Goal: Information Seeking & Learning: Learn about a topic

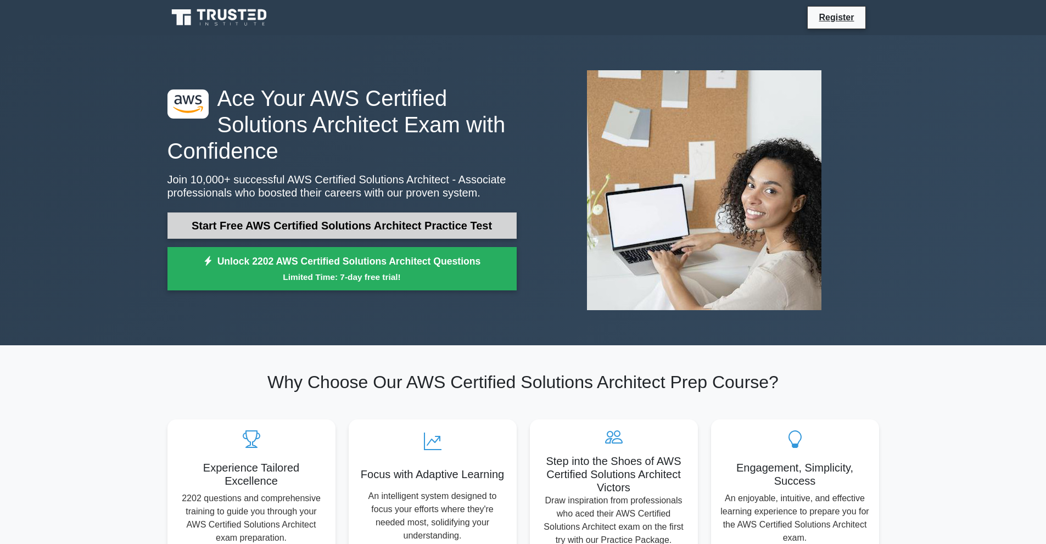
click at [296, 222] on link "Start Free AWS Certified Solutions Architect Practice Test" at bounding box center [342, 226] width 349 height 26
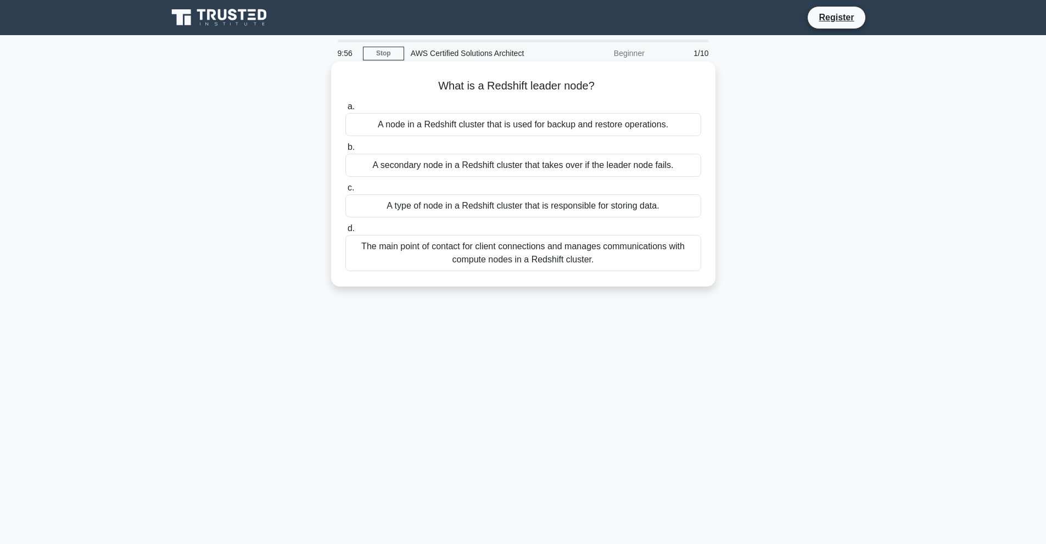
drag, startPoint x: 428, startPoint y: 91, endPoint x: 614, endPoint y: 77, distance: 186.1
click at [614, 77] on div "What is a Redshift leader node? .spinner_0XTQ{transform-origin:center;animation…" at bounding box center [524, 174] width 376 height 216
click at [500, 246] on div "The main point of contact for client connections and manages communications wit…" at bounding box center [524, 253] width 356 height 36
click at [346, 232] on input "d. The main point of contact for client connections and manages communications …" at bounding box center [346, 228] width 0 height 7
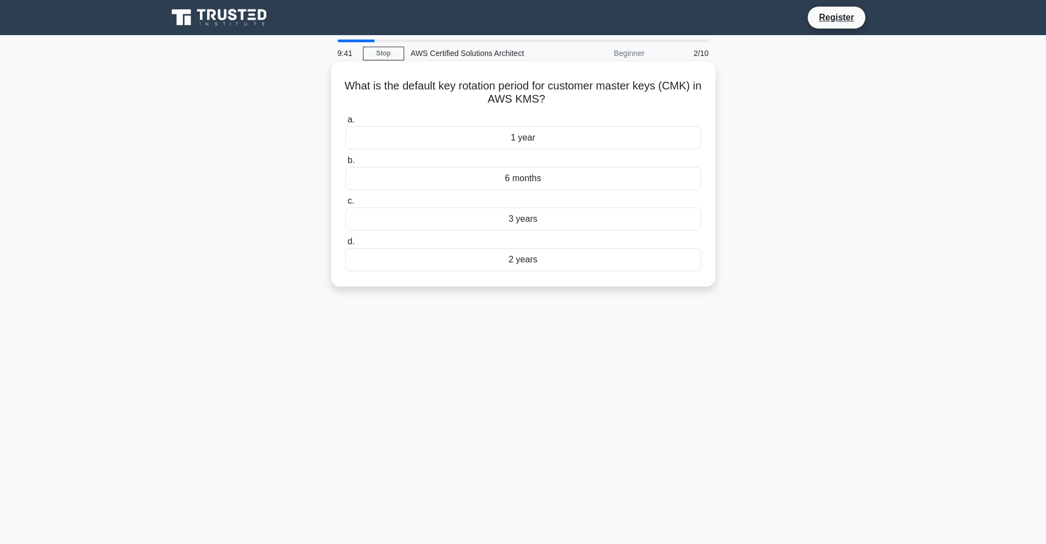
click at [527, 260] on div "2 years" at bounding box center [524, 259] width 356 height 23
click at [346, 246] on input "d. 2 years" at bounding box center [346, 241] width 0 height 7
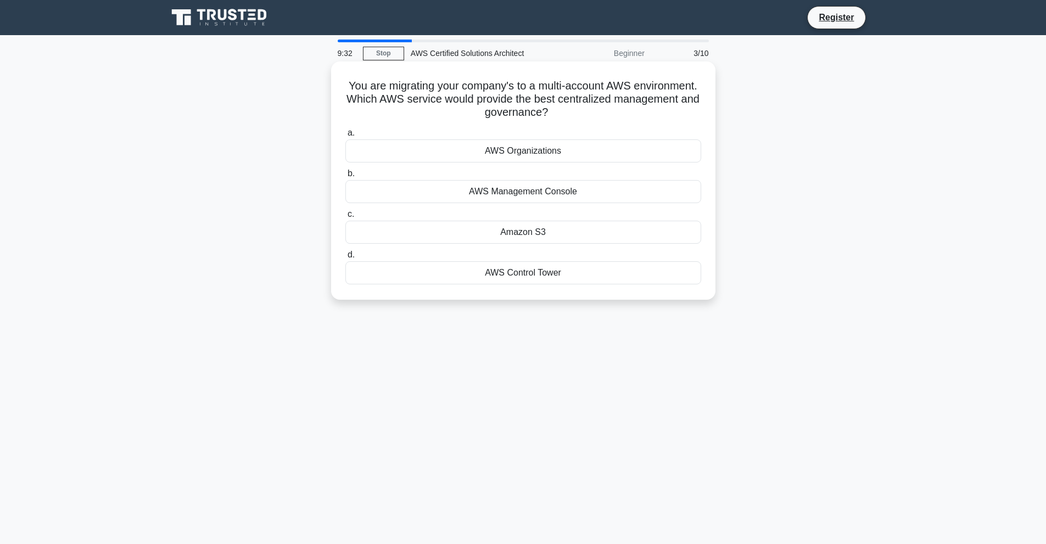
click at [495, 197] on div "AWS Management Console" at bounding box center [524, 191] width 356 height 23
click at [346, 177] on input "b. AWS Management Console" at bounding box center [346, 173] width 0 height 7
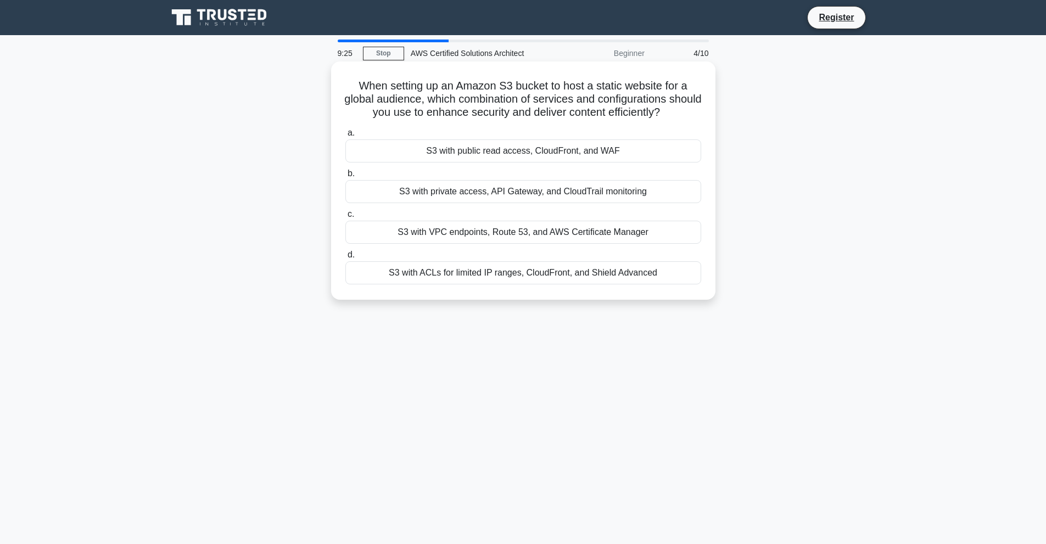
drag, startPoint x: 367, startPoint y: 86, endPoint x: 701, endPoint y: 114, distance: 335.1
click at [701, 114] on h5 "When setting up an Amazon S3 bucket to host a static website for a global audie…" at bounding box center [523, 99] width 358 height 41
click at [697, 113] on h5 "When setting up an Amazon S3 bucket to host a static website for a global audie…" at bounding box center [523, 99] width 358 height 41
click at [540, 155] on div "S3 with public read access, CloudFront, and WAF" at bounding box center [524, 151] width 356 height 23
click at [346, 137] on input "a. S3 with public read access, CloudFront, and WAF" at bounding box center [346, 133] width 0 height 7
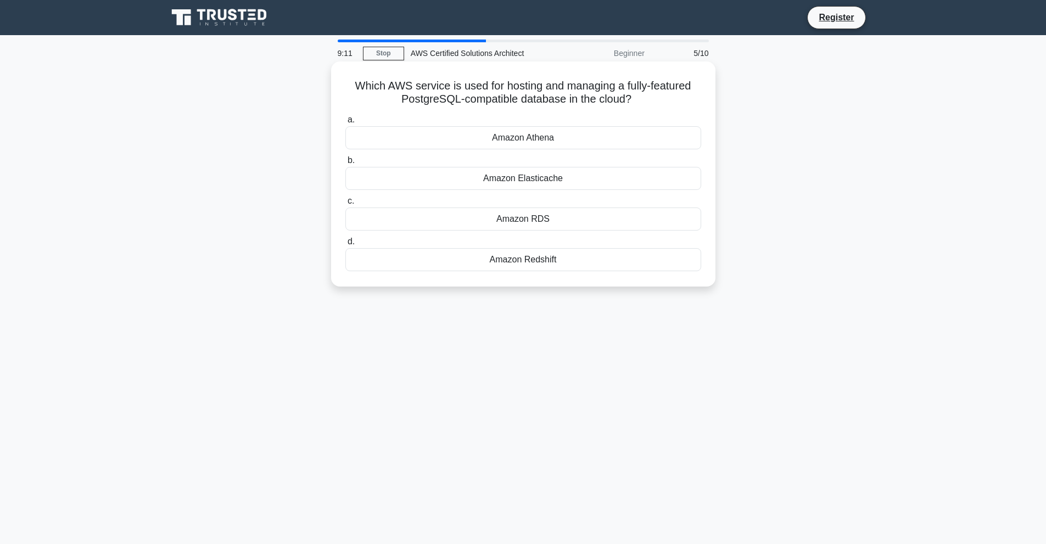
drag, startPoint x: 359, startPoint y: 91, endPoint x: 665, endPoint y: 96, distance: 306.0
click at [665, 96] on h5 "Which AWS service is used for hosting and managing a fully-featured PostgreSQL-…" at bounding box center [523, 92] width 358 height 27
click at [593, 96] on h5 "Which AWS service is used for hosting and managing a fully-featured PostgreSQL-…" at bounding box center [523, 92] width 358 height 27
click at [495, 222] on div "Amazon RDS" at bounding box center [524, 219] width 356 height 23
click at [346, 205] on input "c. Amazon RDS" at bounding box center [346, 201] width 0 height 7
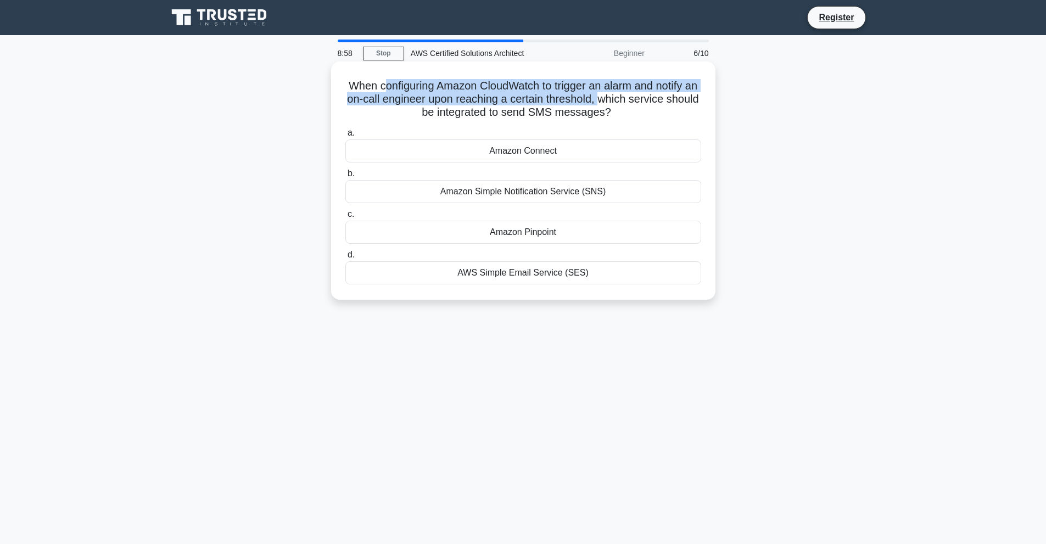
drag, startPoint x: 427, startPoint y: 90, endPoint x: 631, endPoint y: 92, distance: 203.3
click at [629, 93] on h5 "When configuring Amazon CloudWatch to trigger an alarm and notify an on-call en…" at bounding box center [523, 99] width 358 height 41
click at [626, 93] on h5 "When configuring Amazon CloudWatch to trigger an alarm and notify an on-call en…" at bounding box center [523, 99] width 358 height 41
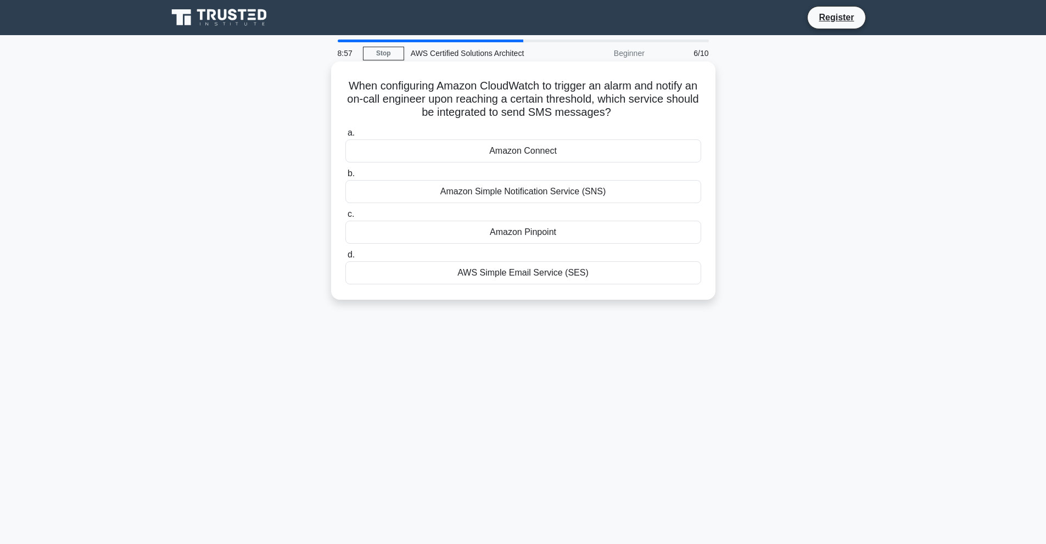
click at [503, 108] on h5 "When configuring Amazon CloudWatch to trigger an alarm and notify an on-call en…" at bounding box center [523, 99] width 358 height 41
click at [497, 193] on div "Amazon Simple Notification Service (SNS)" at bounding box center [524, 191] width 356 height 23
click at [346, 177] on input "b. Amazon Simple Notification Service (SNS)" at bounding box center [346, 173] width 0 height 7
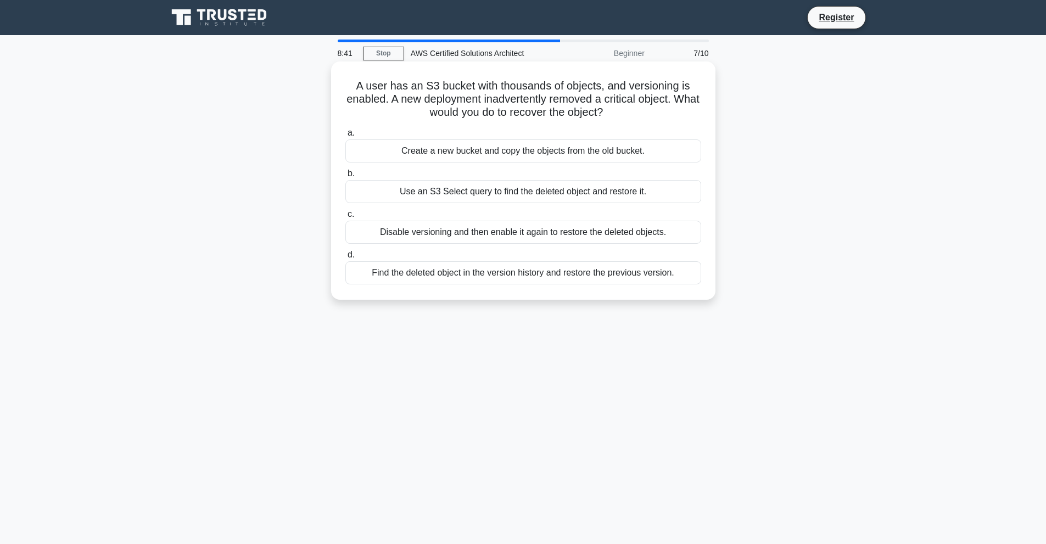
click at [352, 79] on h5 "A user has an S3 bucket with thousands of objects, and versioning is enabled. A…" at bounding box center [523, 99] width 358 height 41
click at [487, 276] on div "Find the deleted object in the version history and restore the previous version." at bounding box center [524, 272] width 356 height 23
click at [346, 259] on input "d. Find the deleted object in the version history and restore the previous vers…" at bounding box center [346, 255] width 0 height 7
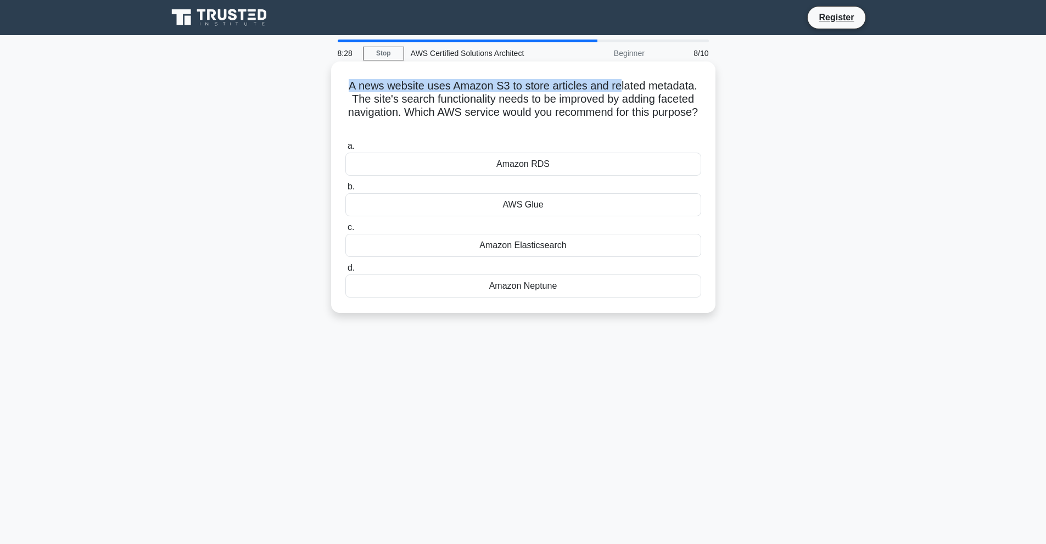
drag, startPoint x: 349, startPoint y: 85, endPoint x: 619, endPoint y: 82, distance: 270.3
click at [619, 82] on h5 "A news website uses Amazon S3 to store articles and related metadata. The site'…" at bounding box center [523, 106] width 358 height 54
click at [650, 97] on h5 "A news website uses Amazon S3 to store articles and related metadata. The site'…" at bounding box center [523, 106] width 358 height 54
click at [472, 98] on h5 "A news website uses Amazon S3 to store articles and related metadata. The site'…" at bounding box center [523, 106] width 358 height 54
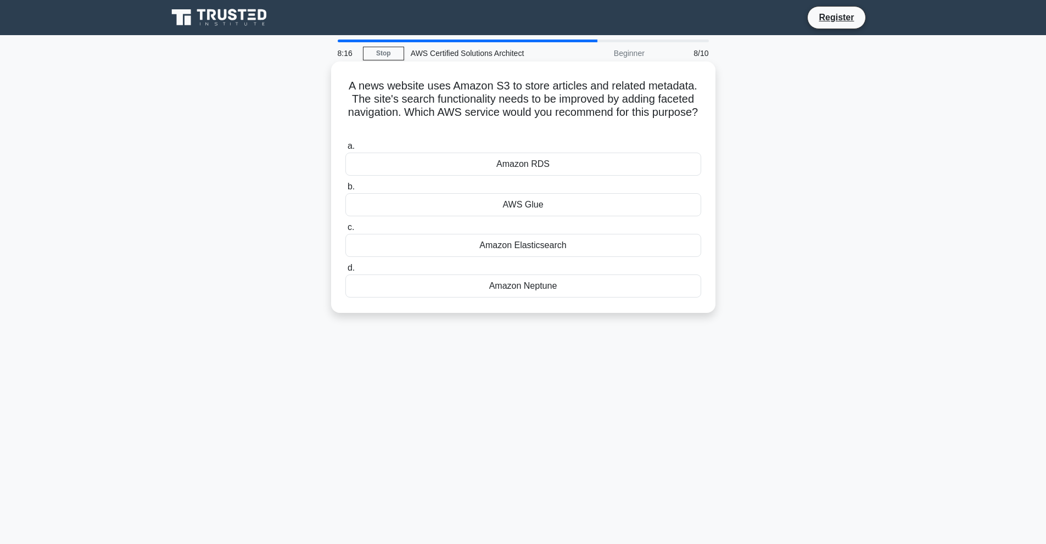
click at [531, 246] on div "Amazon Elasticsearch" at bounding box center [524, 245] width 356 height 23
click at [346, 231] on input "c. Amazon Elasticsearch" at bounding box center [346, 227] width 0 height 7
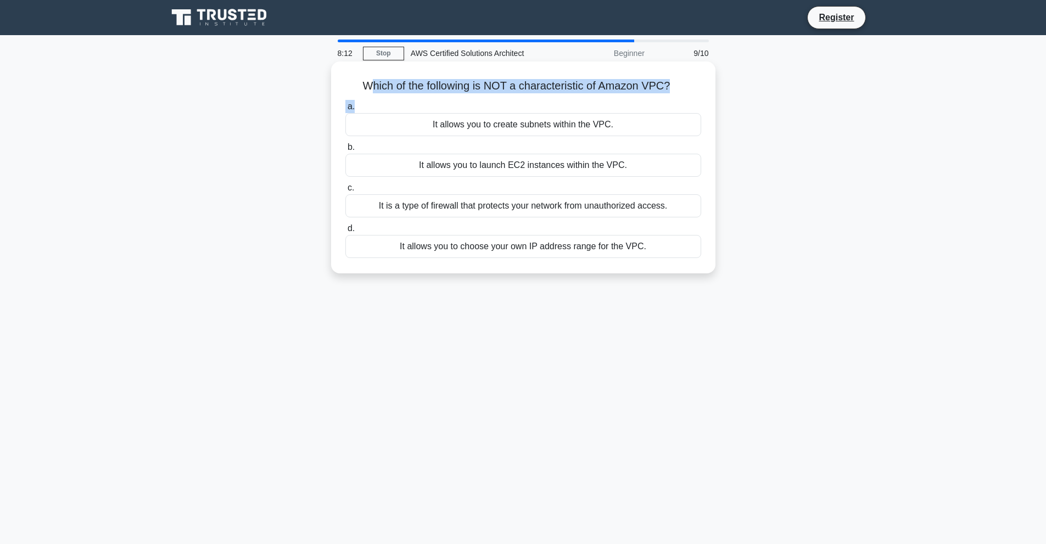
drag, startPoint x: 367, startPoint y: 86, endPoint x: 649, endPoint y: 96, distance: 282.5
click at [649, 96] on div "Which of the following is NOT a characteristic of Amazon VPC? .spinner_0XTQ{tra…" at bounding box center [524, 167] width 376 height 203
click at [637, 100] on div "a. It allows you to create subnets within the VPC. b. It allows you to launch E…" at bounding box center [523, 179] width 369 height 163
click at [531, 247] on div "It allows you to choose your own IP address range for the VPC." at bounding box center [524, 246] width 356 height 23
click at [346, 232] on input "d. It allows you to choose your own IP address range for the VPC." at bounding box center [346, 228] width 0 height 7
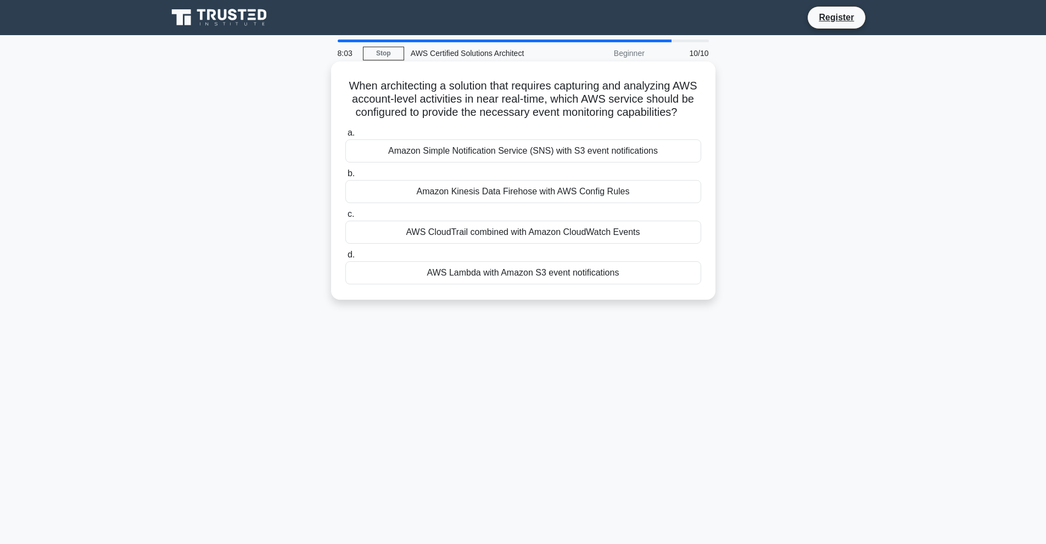
drag, startPoint x: 360, startPoint y: 81, endPoint x: 609, endPoint y: 132, distance: 254.0
click at [610, 120] on h5 "When architecting a solution that requires capturing and analyzing AWS account-…" at bounding box center [523, 99] width 358 height 41
click at [598, 120] on h5 "When architecting a solution that requires capturing and analyzing AWS account-…" at bounding box center [523, 99] width 358 height 41
click at [596, 244] on div "AWS CloudTrail combined with Amazon CloudWatch Events" at bounding box center [524, 232] width 356 height 23
click at [346, 218] on input "c. AWS CloudTrail combined with Amazon CloudWatch Events" at bounding box center [346, 214] width 0 height 7
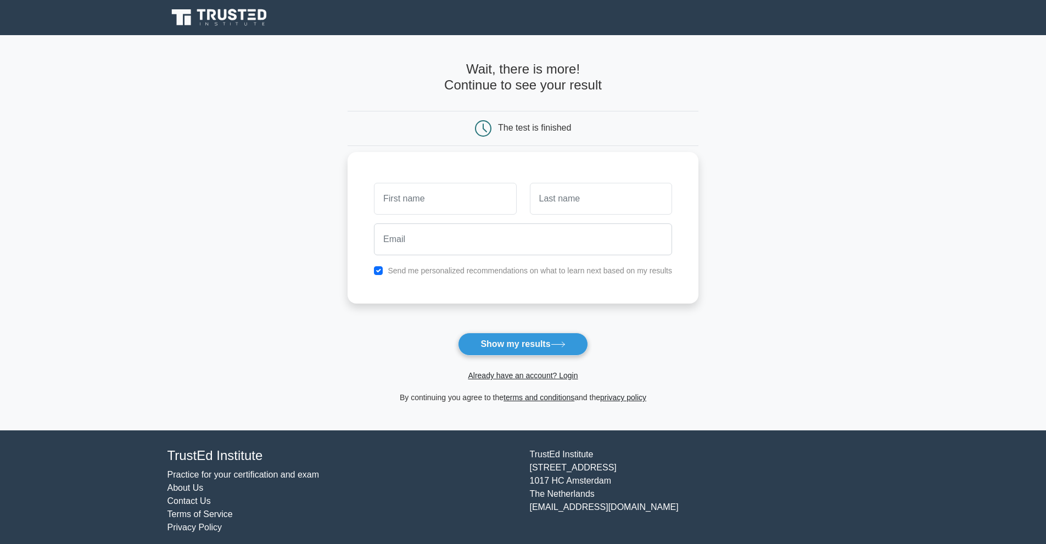
click at [448, 208] on input "text" at bounding box center [445, 199] width 142 height 32
type input "a"
click at [558, 199] on input "text" at bounding box center [601, 199] width 142 height 32
type input "a"
click at [507, 238] on input "email" at bounding box center [523, 240] width 298 height 32
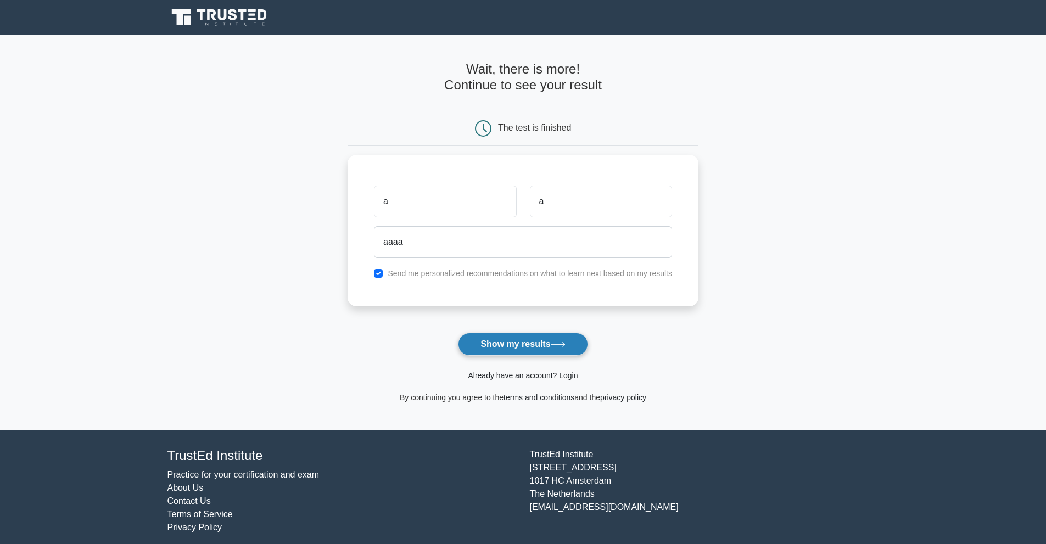
click at [538, 349] on button "Show my results" at bounding box center [523, 344] width 130 height 23
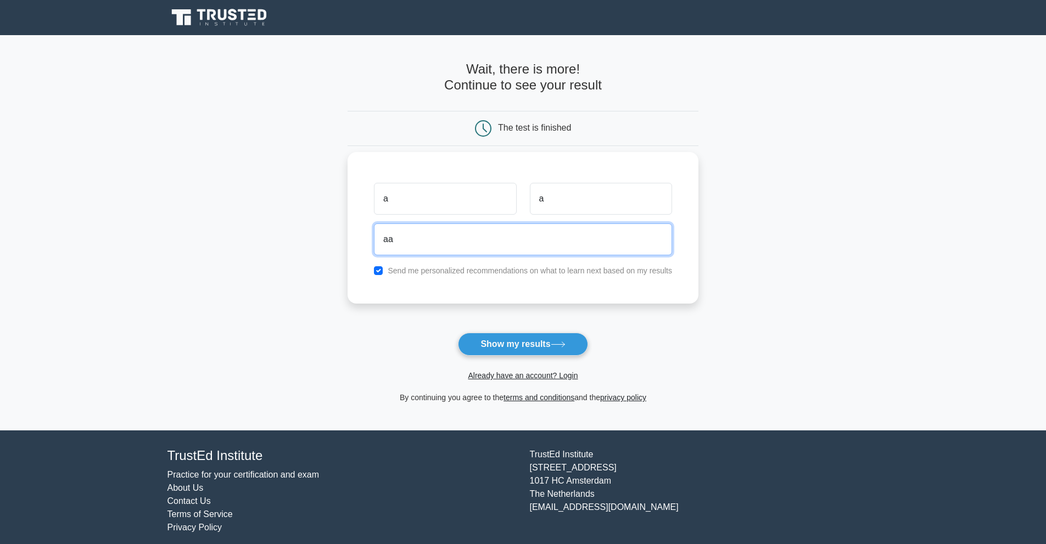
type input "a"
type input "[EMAIL_ADDRESS][DOMAIN_NAME]"
click at [458, 333] on button "Show my results" at bounding box center [523, 344] width 130 height 23
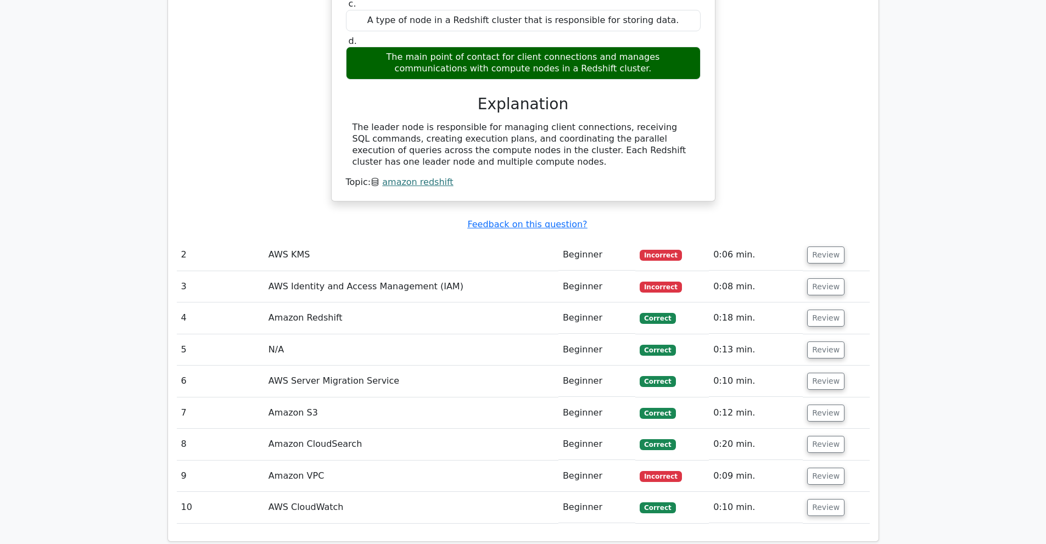
scroll to position [1149, 0]
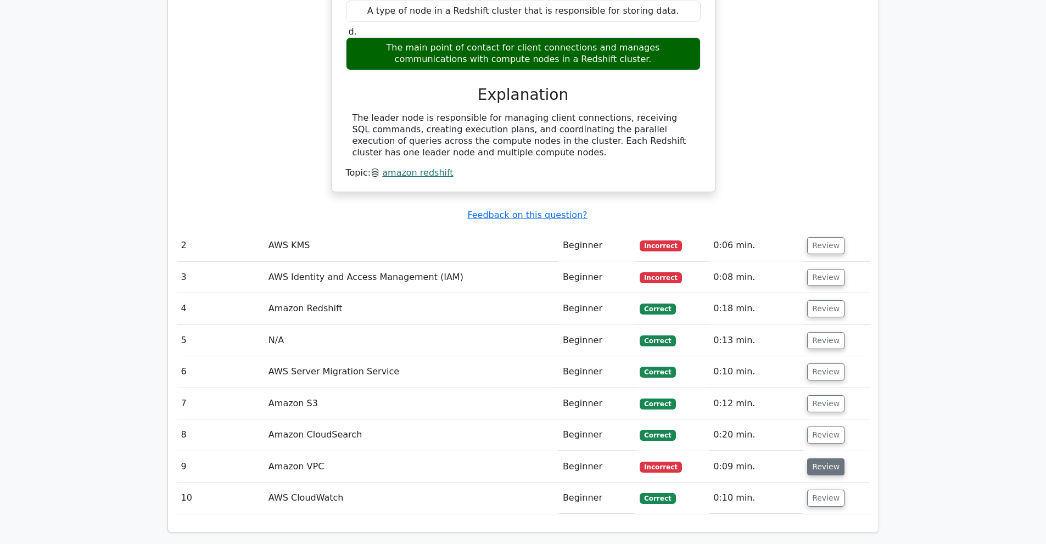
click at [816, 459] on button "Review" at bounding box center [825, 467] width 37 height 17
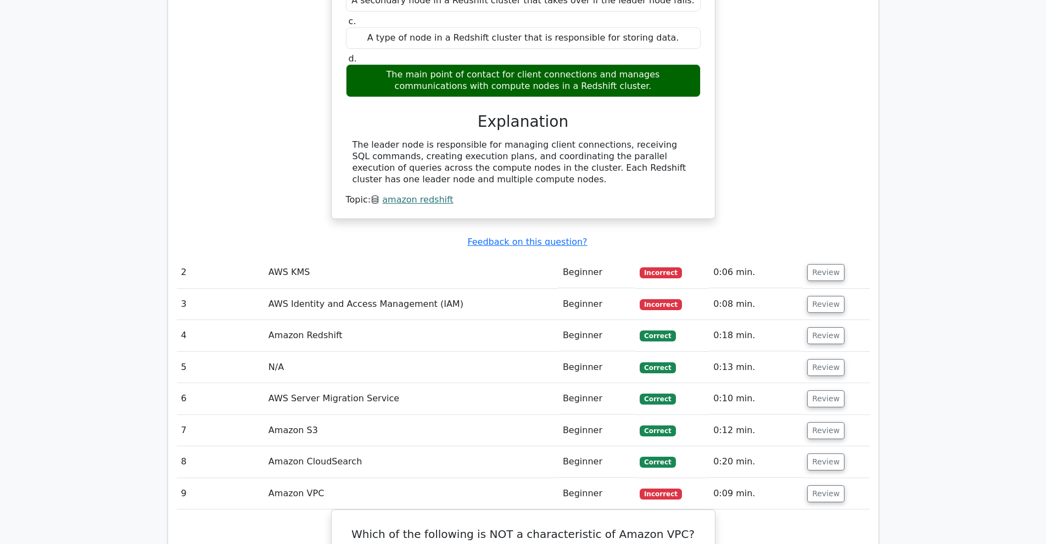
scroll to position [1122, 0]
click at [825, 296] on button "Review" at bounding box center [825, 304] width 37 height 17
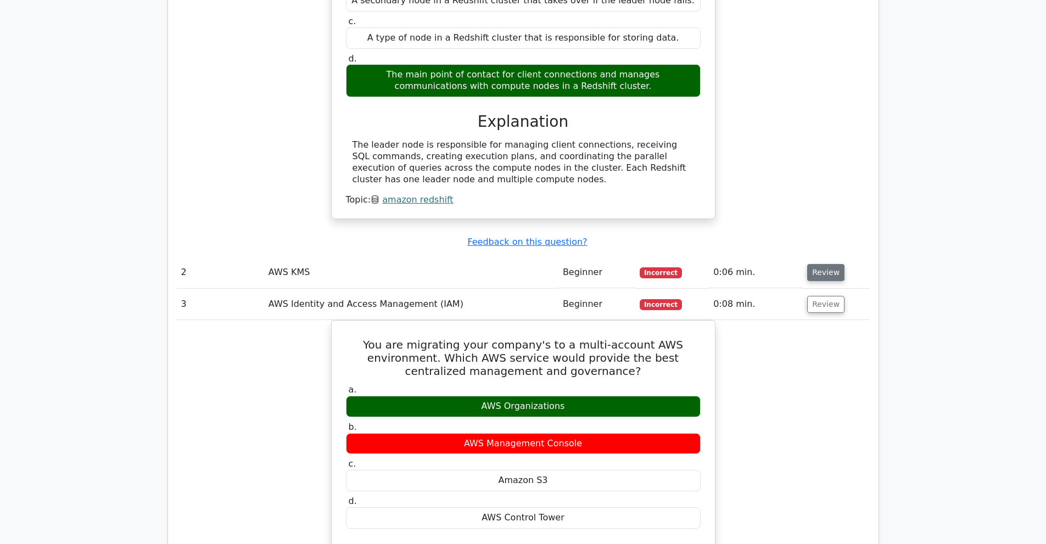
click at [810, 264] on button "Review" at bounding box center [825, 272] width 37 height 17
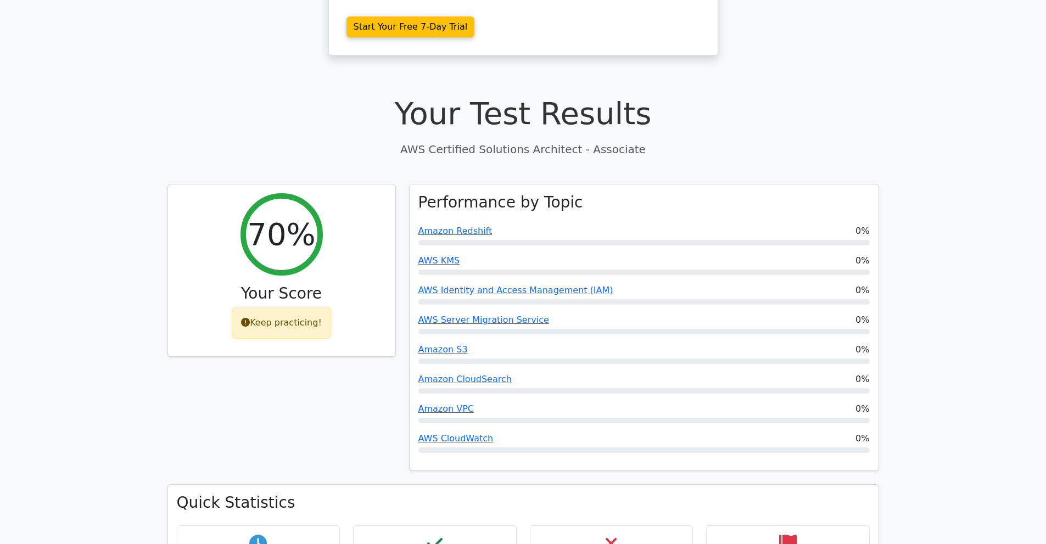
scroll to position [269, 0]
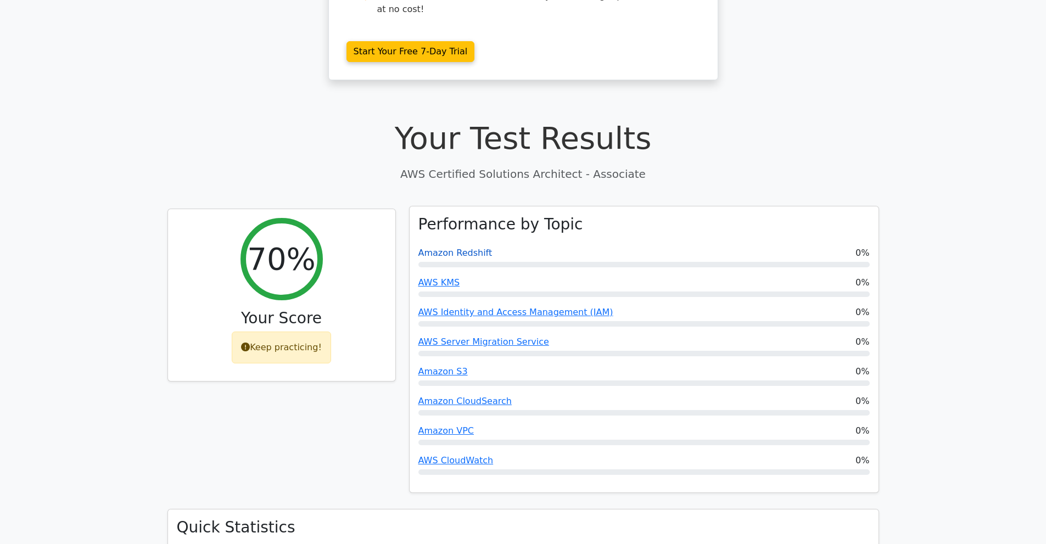
click at [456, 248] on link "Amazon Redshift" at bounding box center [456, 253] width 74 height 10
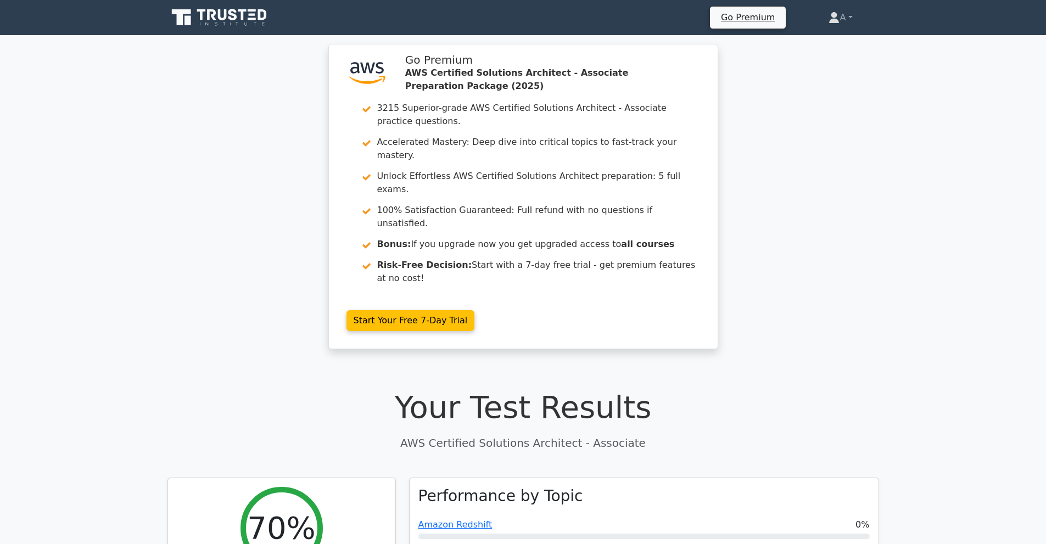
scroll to position [386, 0]
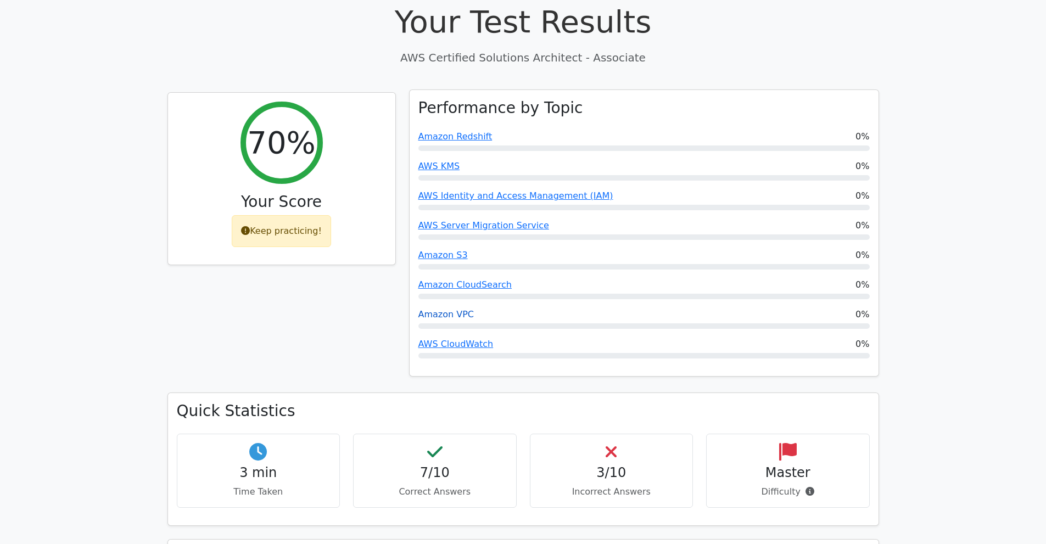
click at [445, 309] on link "Amazon VPC" at bounding box center [447, 314] width 56 height 10
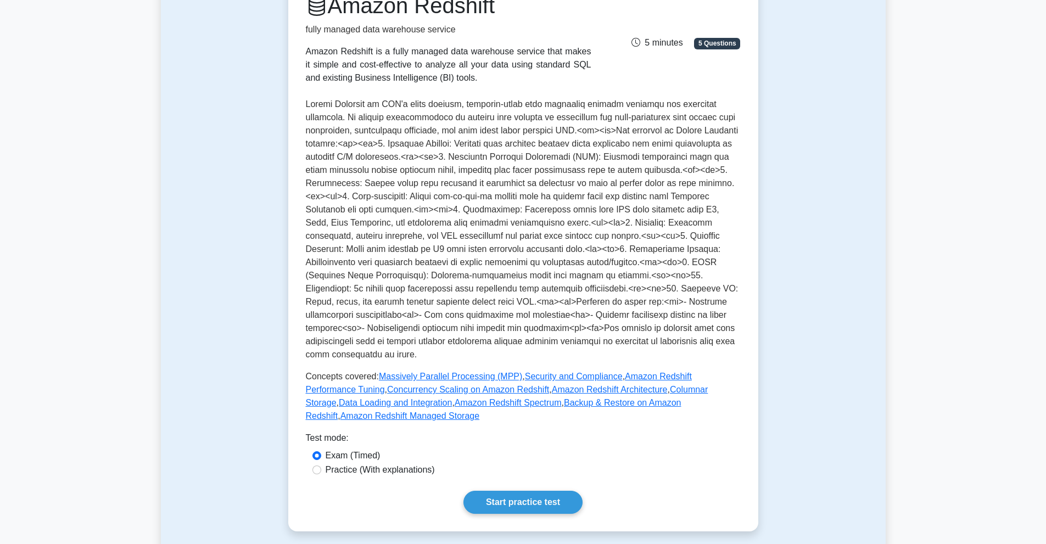
scroll to position [232, 0]
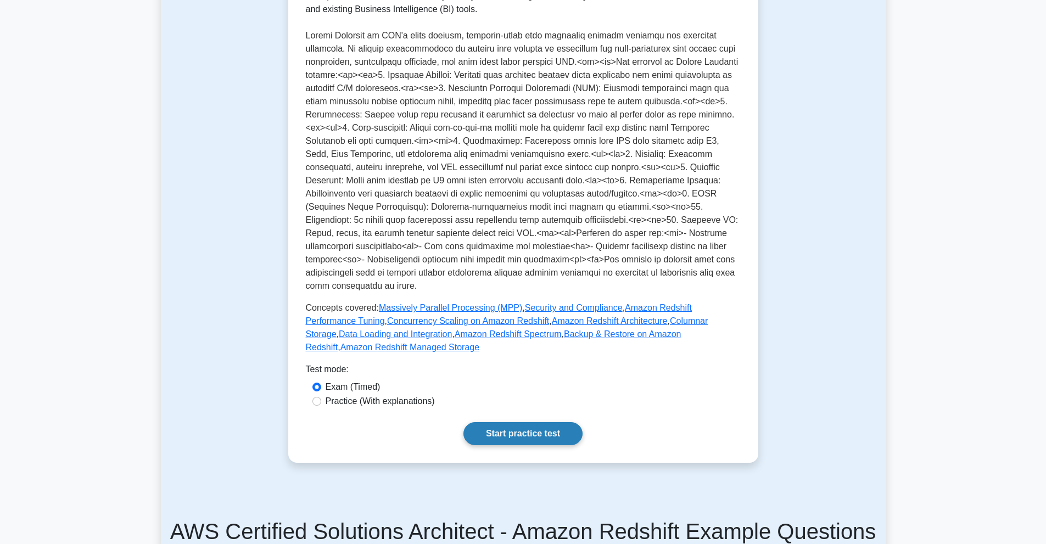
click at [559, 432] on link "Start practice test" at bounding box center [523, 433] width 119 height 23
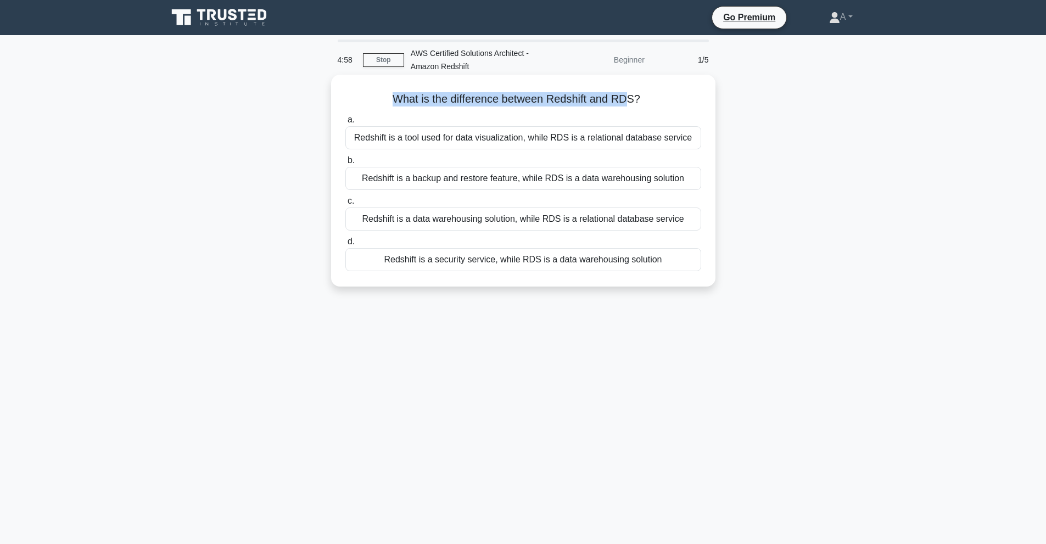
drag, startPoint x: 386, startPoint y: 95, endPoint x: 628, endPoint y: 99, distance: 242.3
click at [628, 99] on h5 "What is the difference between Redshift and RDS? .spinner_0XTQ{transform-origin…" at bounding box center [523, 99] width 358 height 14
click at [502, 96] on h5 "What is the difference between Redshift and RDS? .spinner_0XTQ{transform-origin…" at bounding box center [523, 99] width 358 height 14
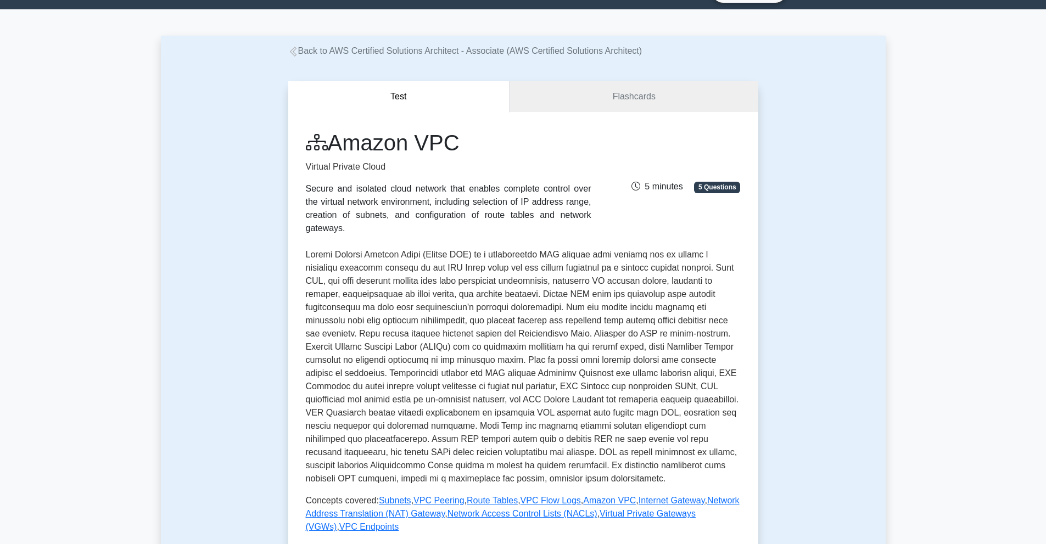
scroll to position [55, 0]
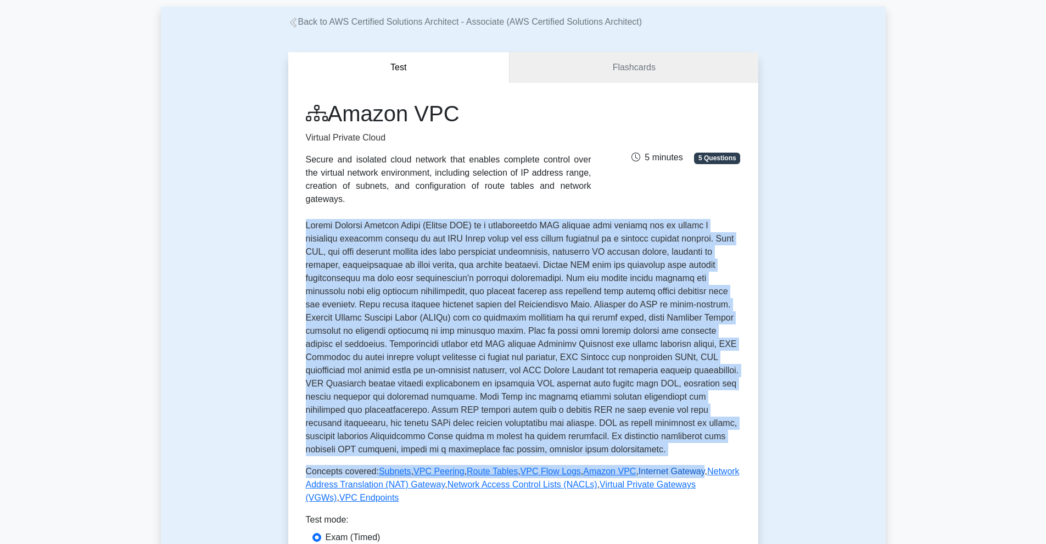
drag, startPoint x: 304, startPoint y: 211, endPoint x: 678, endPoint y: 460, distance: 449.3
click at [679, 459] on div "Amazon VPC Virtual Private Cloud Secure and isolated cloud network that enables…" at bounding box center [523, 348] width 470 height 531
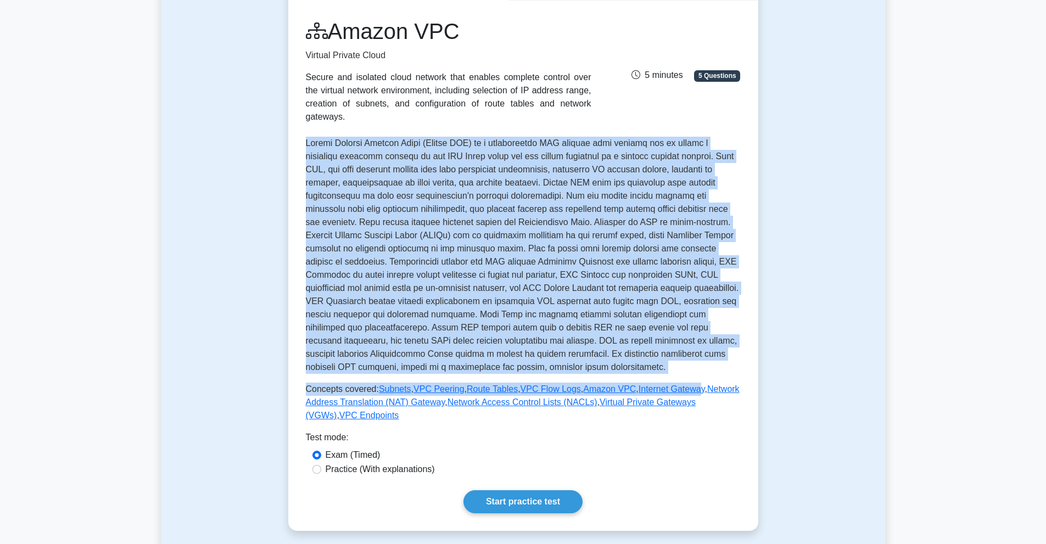
scroll to position [165, 0]
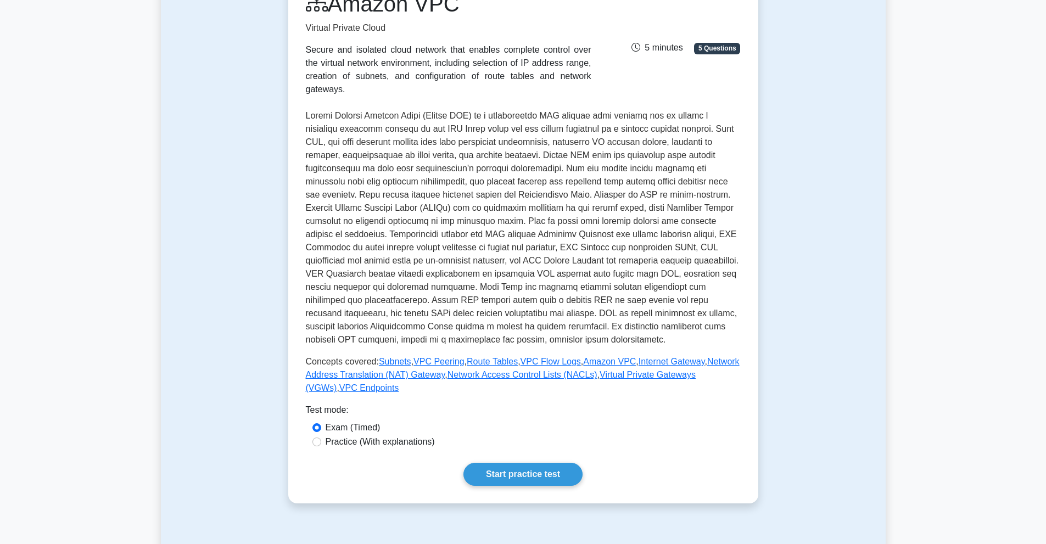
click at [386, 448] on div "Amazon VPC Virtual Private Cloud Secure and isolated cloud network that enables…" at bounding box center [523, 238] width 435 height 495
click at [385, 436] on label "Practice (With explanations)" at bounding box center [380, 442] width 109 height 13
click at [321, 438] on input "Practice (With explanations)" at bounding box center [317, 442] width 9 height 9
radio input "true"
click at [510, 463] on link "Start practice test" at bounding box center [523, 474] width 119 height 23
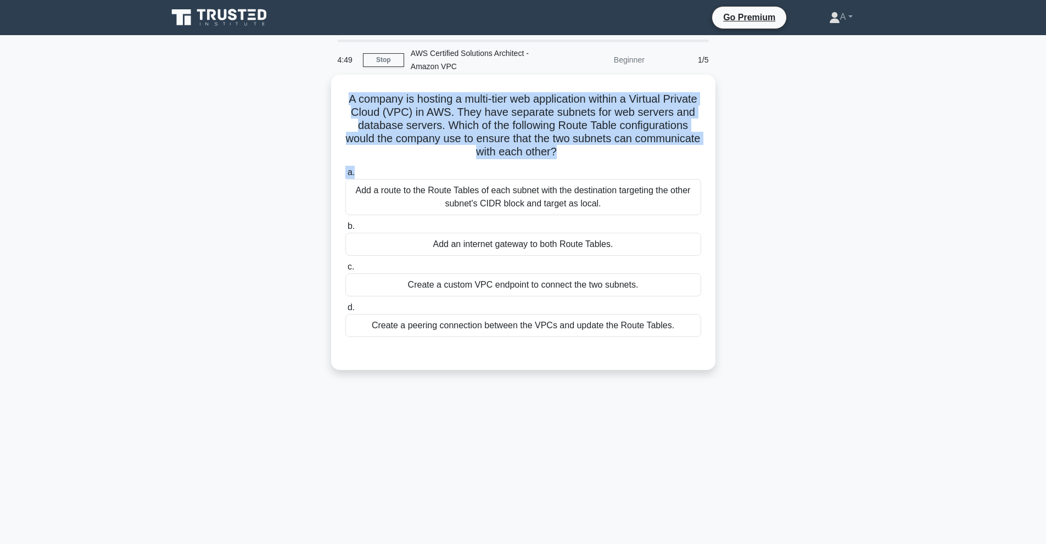
drag, startPoint x: 356, startPoint y: 102, endPoint x: 680, endPoint y: 166, distance: 329.9
click at [680, 166] on div "A company is hosting a multi-tier web application within a Virtual Private Clou…" at bounding box center [524, 222] width 376 height 287
click at [660, 156] on h5 "A company is hosting a multi-tier web application within a Virtual Private Clou…" at bounding box center [523, 125] width 358 height 67
click at [565, 160] on div "A company is hosting a multi-tier web application within a Virtual Private Clou…" at bounding box center [524, 222] width 376 height 287
click at [628, 147] on h5 "A company is hosting a multi-tier web application within a Virtual Private Clou…" at bounding box center [523, 125] width 358 height 67
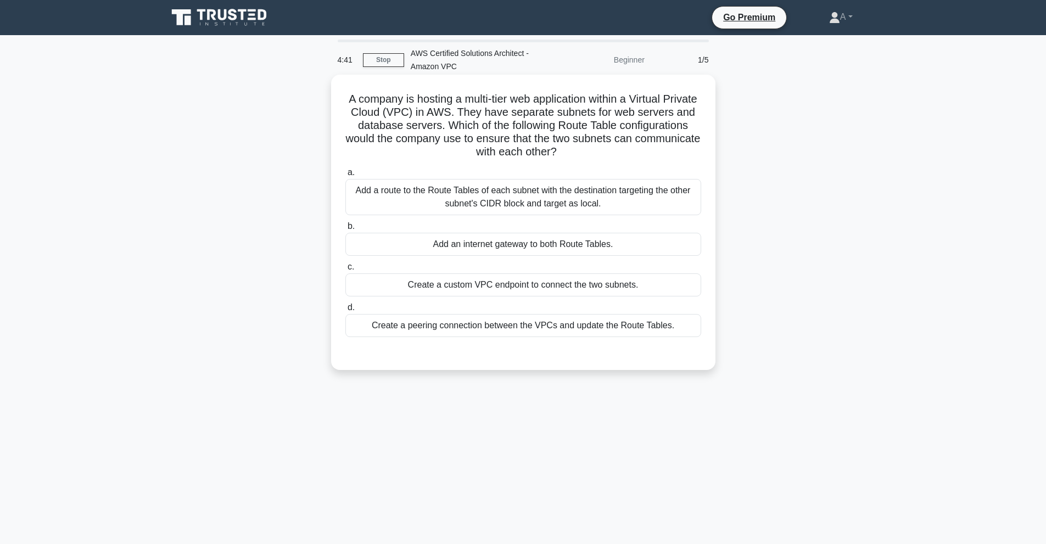
click at [475, 293] on div "Create a custom VPC endpoint to connect the two subnets." at bounding box center [524, 285] width 356 height 23
click at [346, 271] on input "c. Create a custom VPC endpoint to connect the two subnets." at bounding box center [346, 267] width 0 height 7
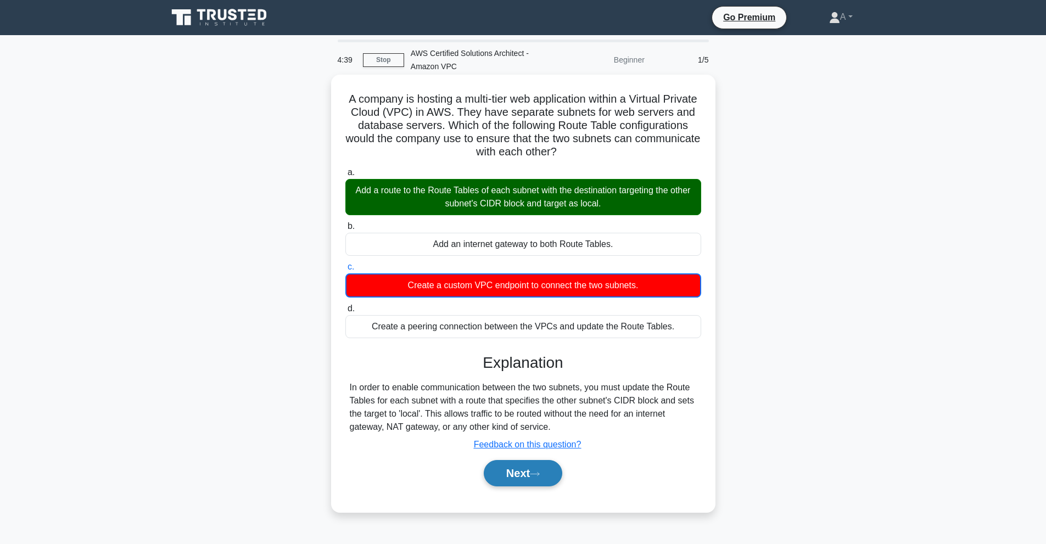
click at [501, 463] on button "Next" at bounding box center [523, 473] width 79 height 26
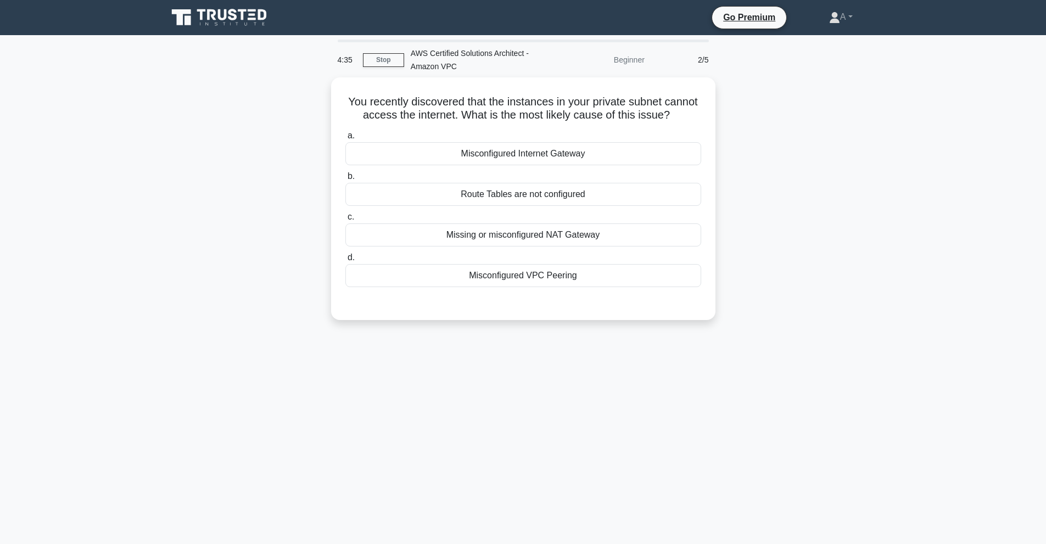
click at [200, 8] on icon at bounding box center [220, 17] width 105 height 21
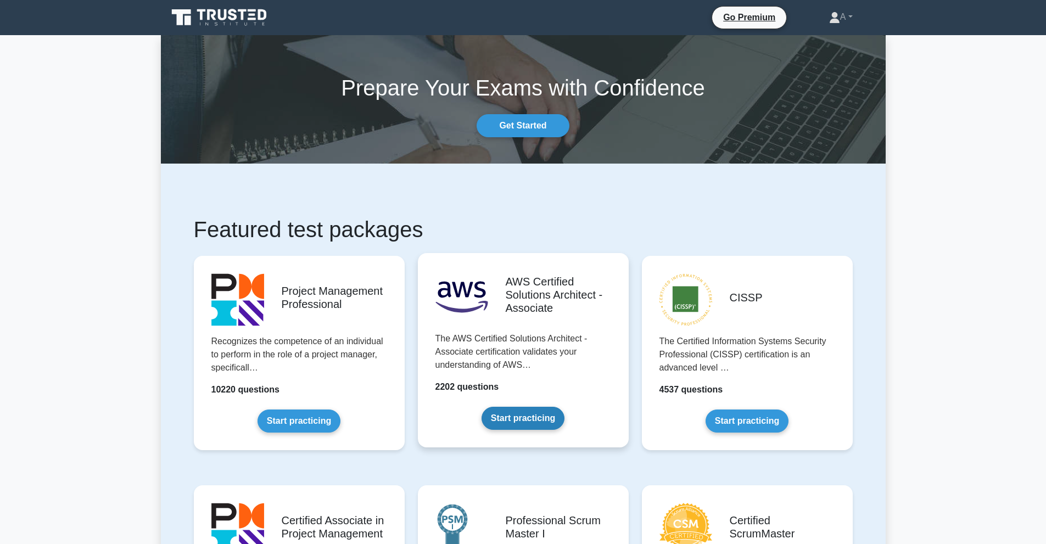
click at [525, 407] on link "Start practicing" at bounding box center [523, 418] width 83 height 23
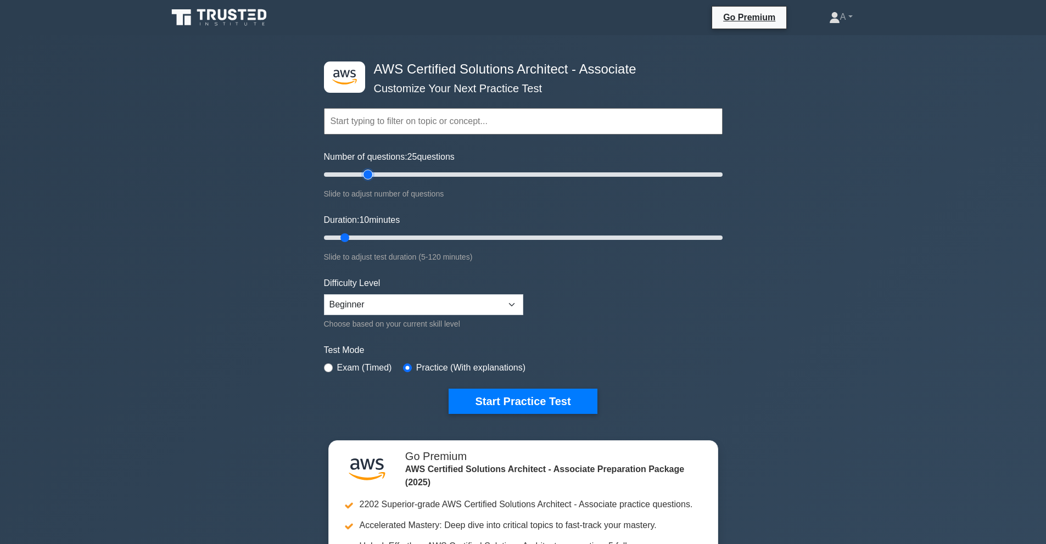
drag, startPoint x: 339, startPoint y: 174, endPoint x: 366, endPoint y: 169, distance: 26.8
type input "25"
click at [366, 169] on input "Number of questions: 25 questions" at bounding box center [523, 174] width 399 height 13
click at [371, 307] on select "Beginner Intermediate Expert" at bounding box center [423, 304] width 199 height 21
click at [402, 269] on form "Topics Amazon EC2 Amazon S3 Amazon VPC AWS Identity and Access Management (IAM)…" at bounding box center [523, 244] width 399 height 339
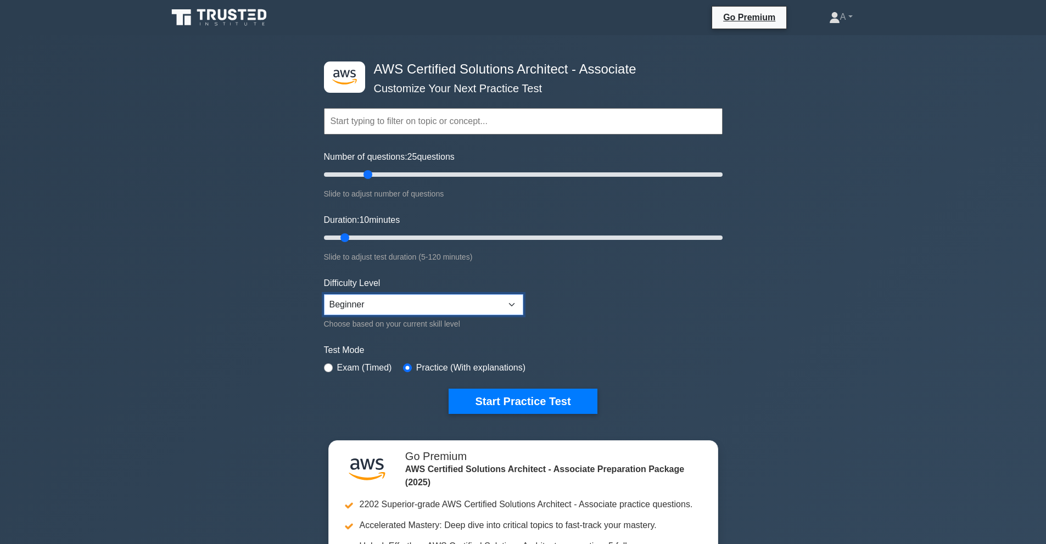
click at [414, 313] on select "Beginner Intermediate Expert" at bounding box center [423, 304] width 199 height 21
click at [394, 291] on div "Difficulty Level Beginner Intermediate Expert Choose based on your current skil…" at bounding box center [423, 304] width 199 height 54
click at [400, 298] on select "Beginner Intermediate Expert" at bounding box center [423, 304] width 199 height 21
click at [324, 294] on select "Beginner Intermediate Expert" at bounding box center [423, 304] width 199 height 21
click at [397, 308] on select "Beginner Intermediate Expert" at bounding box center [423, 304] width 199 height 21
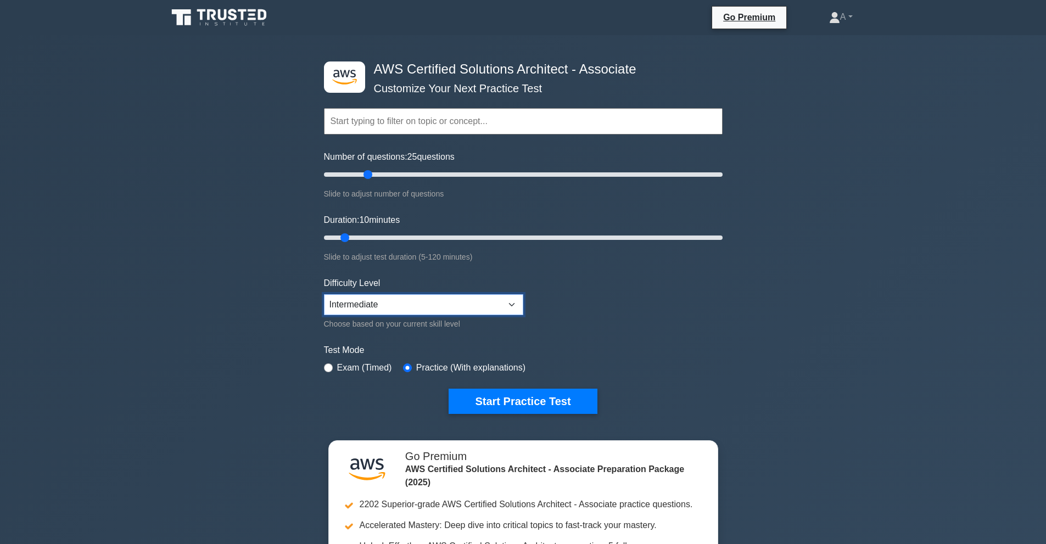
select select "expert"
click at [324, 294] on select "Beginner Intermediate Expert" at bounding box center [423, 304] width 199 height 21
drag, startPoint x: 366, startPoint y: 174, endPoint x: 338, endPoint y: 169, distance: 28.4
type input "10"
click at [338, 169] on input "Number of questions: 10 questions" at bounding box center [523, 174] width 399 height 13
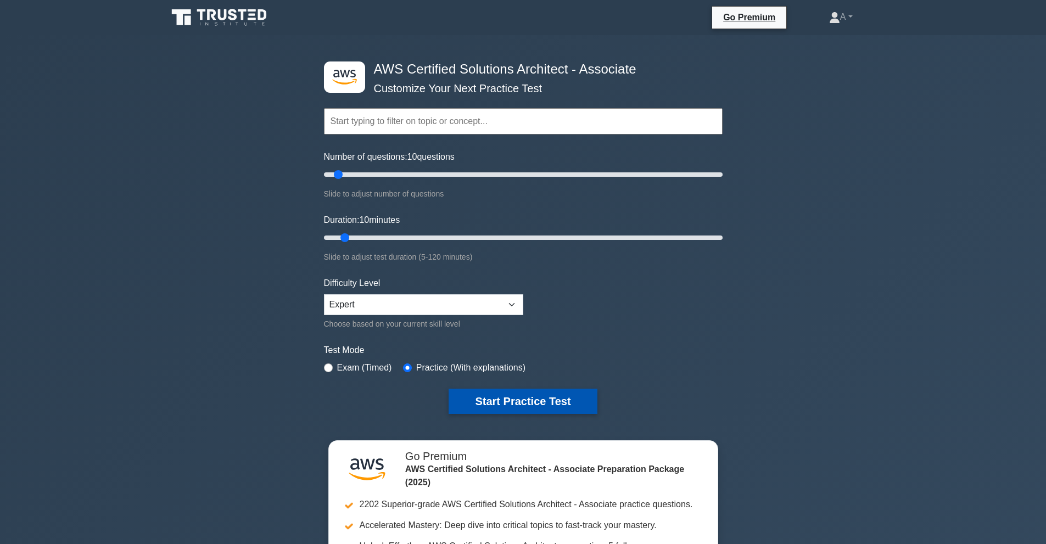
click at [505, 398] on button "Start Practice Test" at bounding box center [523, 401] width 148 height 25
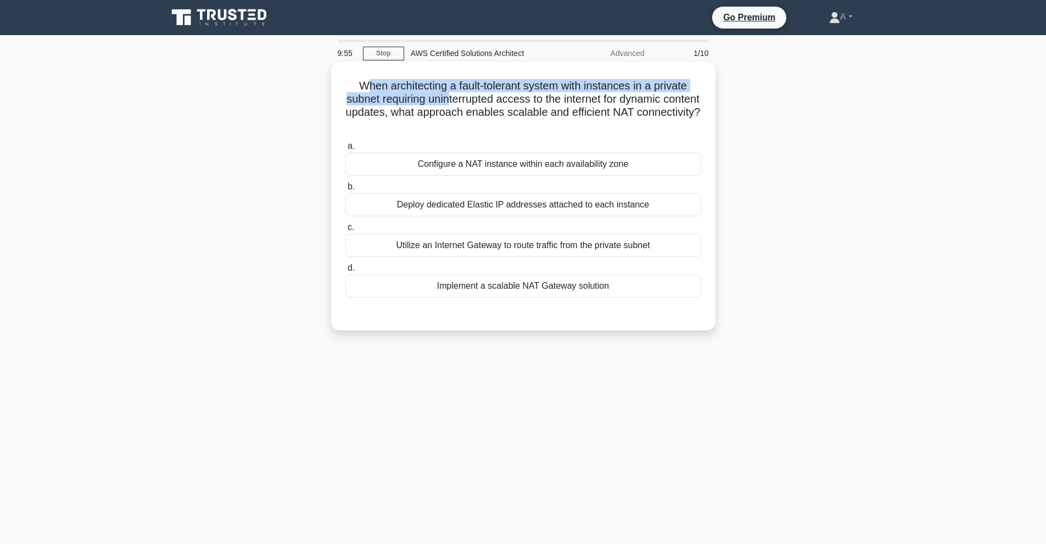
drag, startPoint x: 389, startPoint y: 86, endPoint x: 465, endPoint y: 106, distance: 78.3
click at [465, 106] on h5 "When architecting a fault-tolerant system with instances in a private subnet re…" at bounding box center [523, 106] width 358 height 54
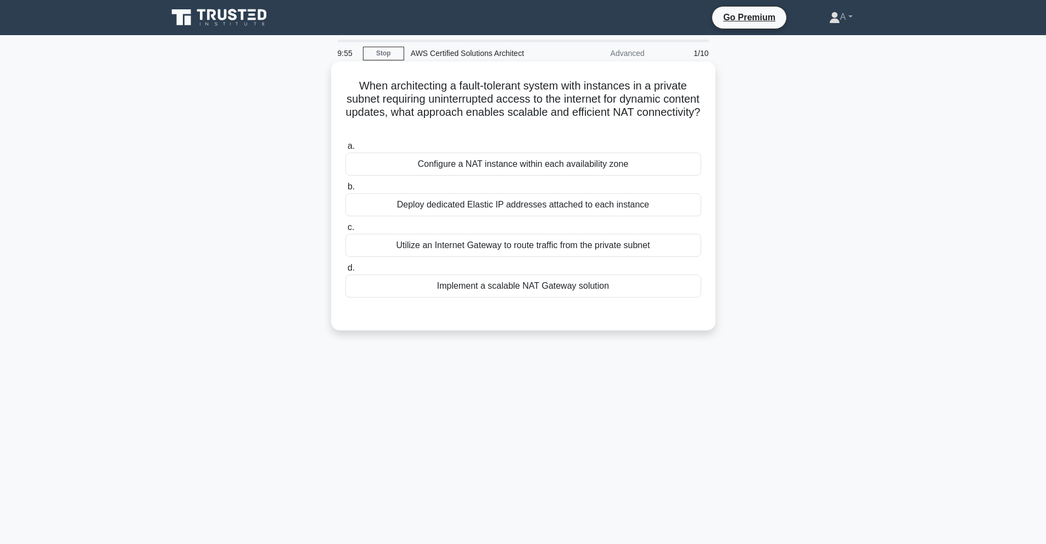
click at [470, 105] on h5 "When architecting a fault-tolerant system with instances in a private subnet re…" at bounding box center [523, 106] width 358 height 54
drag, startPoint x: 553, startPoint y: 98, endPoint x: 595, endPoint y: 128, distance: 52.0
click at [595, 128] on h5 "When architecting a fault-tolerant system with instances in a private subnet re…" at bounding box center [523, 106] width 358 height 54
click at [583, 128] on h5 "When architecting a fault-tolerant system with instances in a private subnet re…" at bounding box center [523, 106] width 358 height 54
click at [538, 169] on div "Configure a NAT instance within each availability zone" at bounding box center [524, 164] width 356 height 23
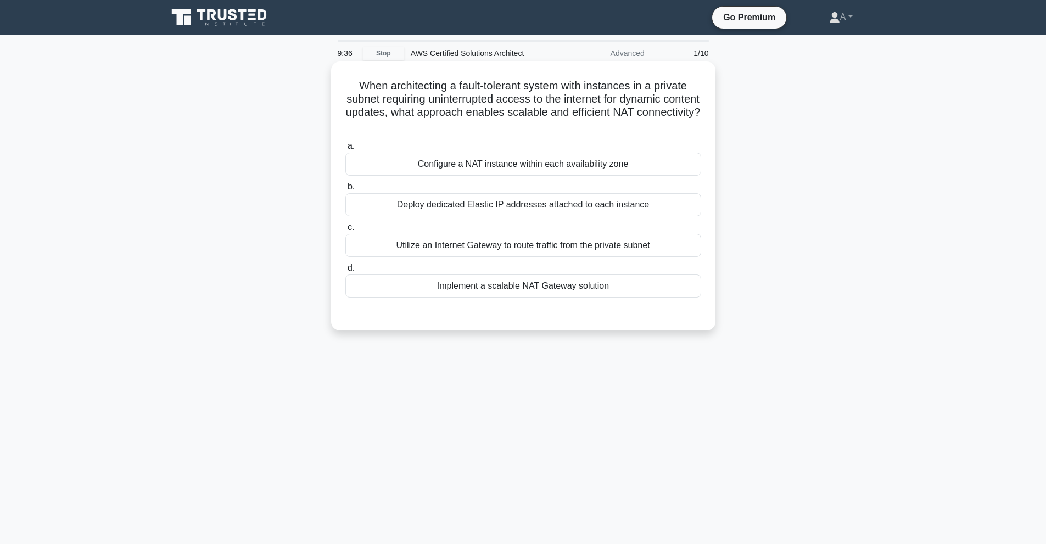
click at [346, 150] on input "a. Configure a NAT instance within each availability zone" at bounding box center [346, 146] width 0 height 7
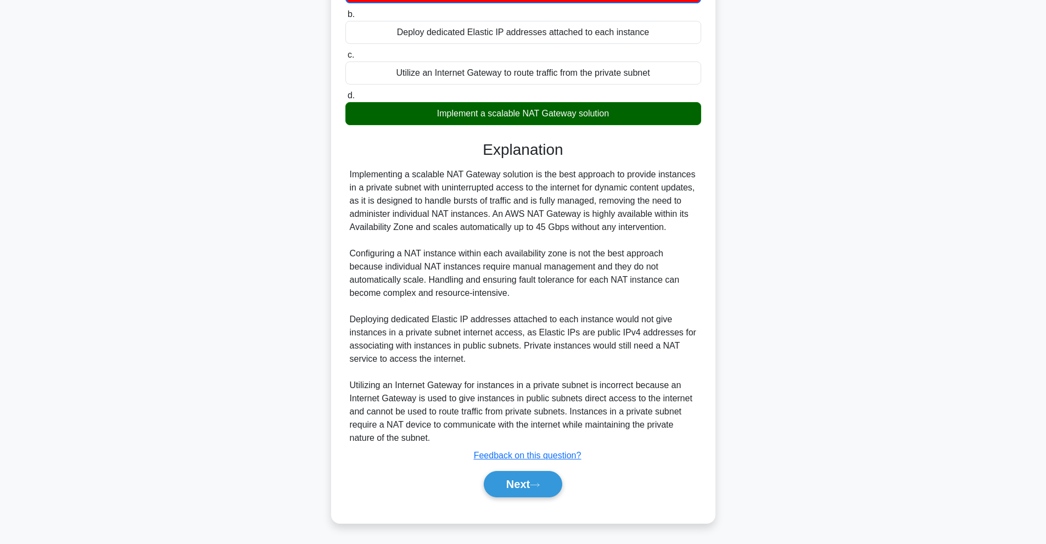
scroll to position [187, 0]
click at [530, 499] on div "Next" at bounding box center [524, 484] width 356 height 35
click at [522, 485] on button "Next" at bounding box center [523, 484] width 79 height 26
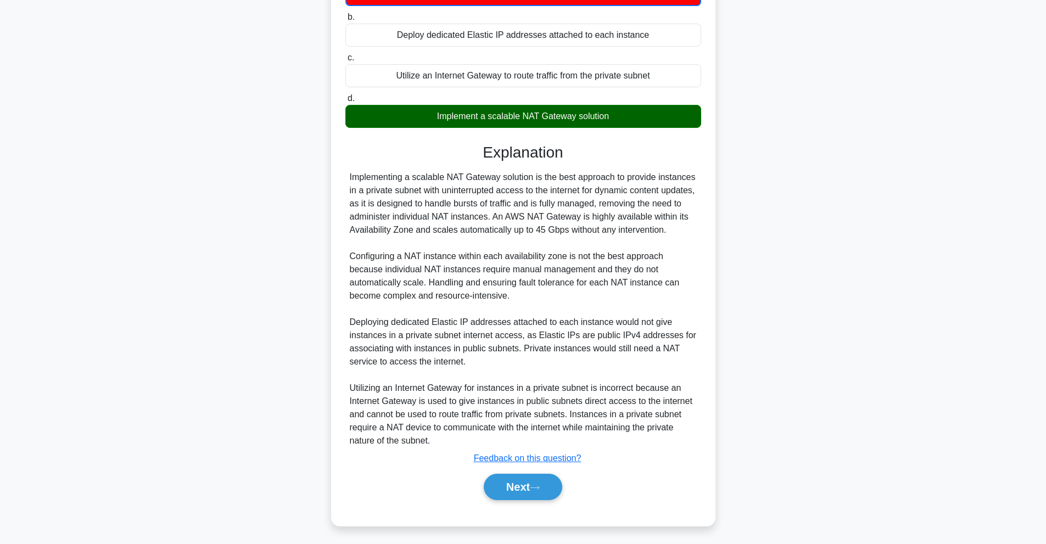
scroll to position [49, 0]
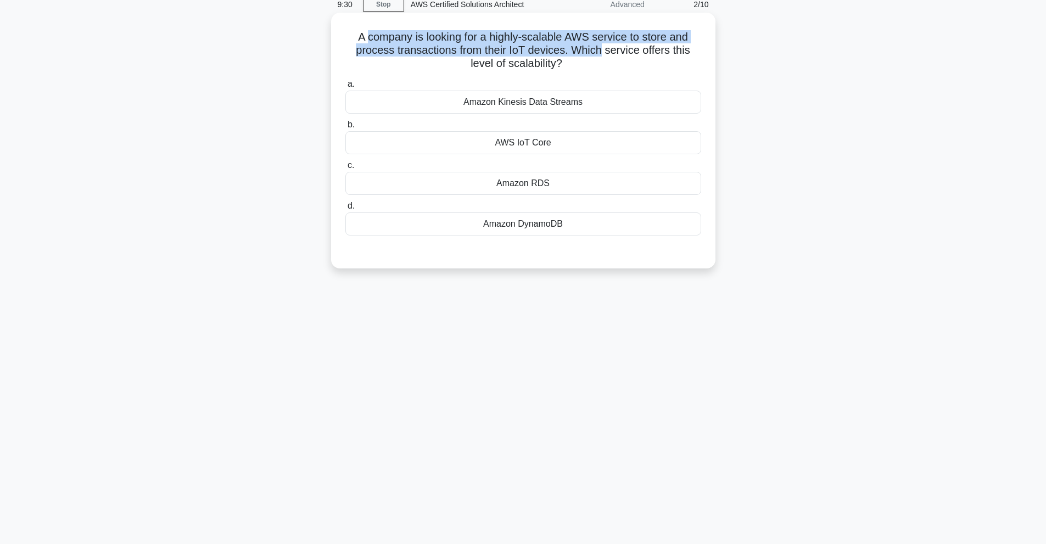
drag, startPoint x: 364, startPoint y: 39, endPoint x: 603, endPoint y: 49, distance: 239.7
click at [603, 49] on h5 "A company is looking for a highly-scalable AWS service to store and process tra…" at bounding box center [523, 50] width 358 height 41
click at [487, 51] on h5 "A company is looking for a highly-scalable AWS service to store and process tra…" at bounding box center [523, 50] width 358 height 41
click at [356, 46] on h5 "A company is looking for a highly-scalable AWS service to store and process tra…" at bounding box center [523, 50] width 358 height 41
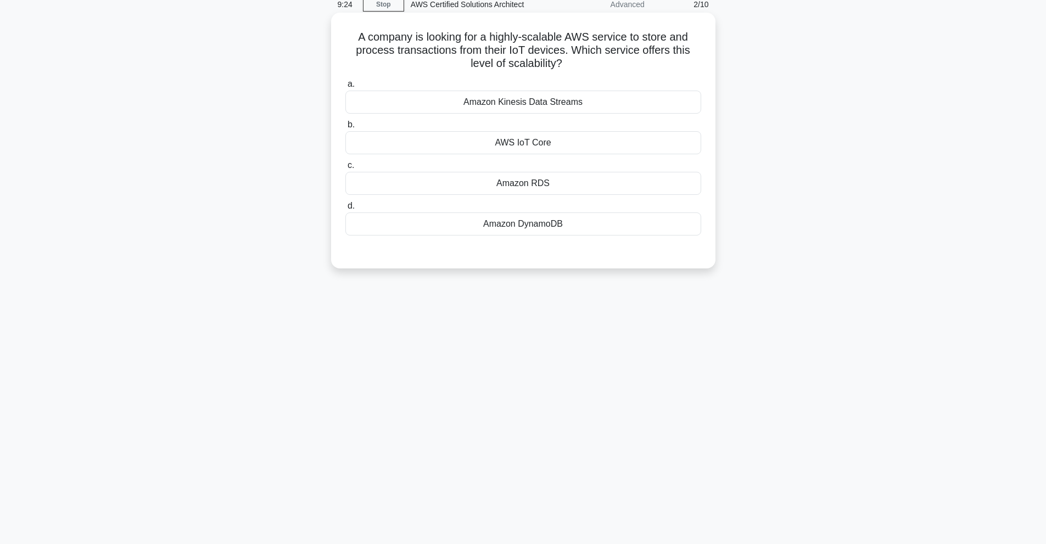
click at [532, 101] on div "Amazon Kinesis Data Streams" at bounding box center [524, 102] width 356 height 23
click at [346, 88] on input "a. Amazon Kinesis Data Streams" at bounding box center [346, 84] width 0 height 7
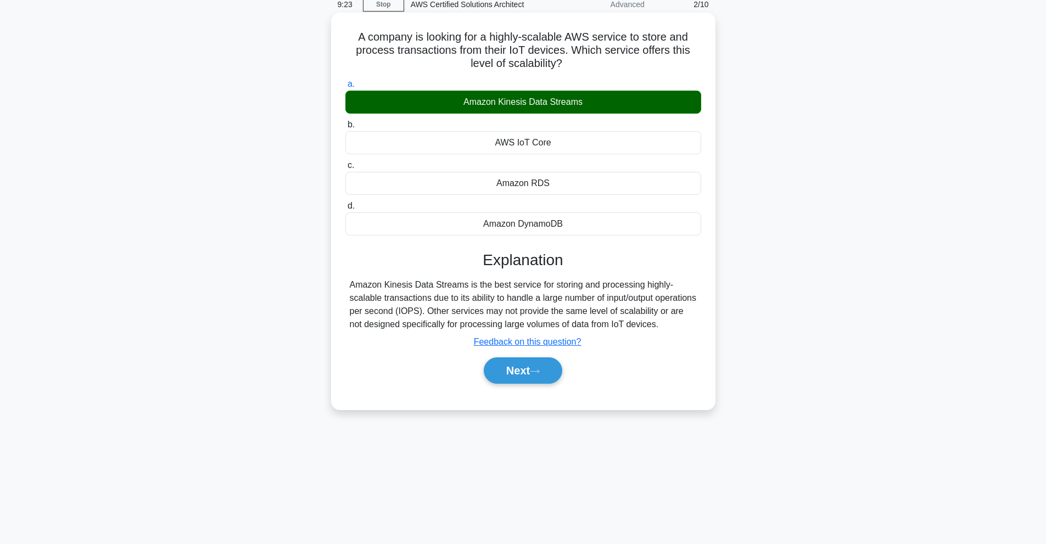
click at [533, 386] on div "Next" at bounding box center [524, 370] width 356 height 35
click at [507, 370] on button "Next" at bounding box center [523, 371] width 79 height 26
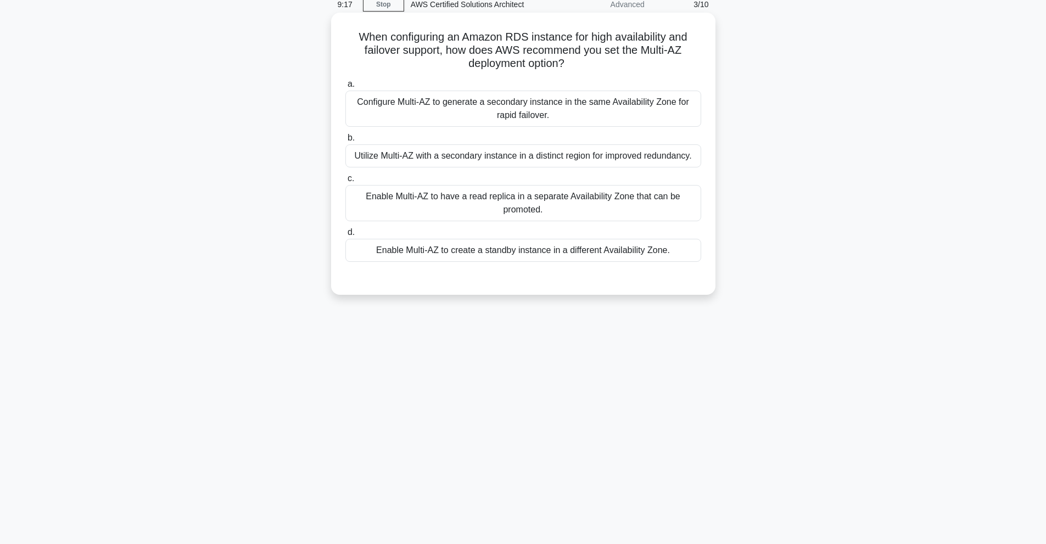
drag, startPoint x: 361, startPoint y: 38, endPoint x: 611, endPoint y: 58, distance: 251.2
click at [611, 58] on h5 "When configuring an Amazon RDS instance for high availability and failover supp…" at bounding box center [523, 50] width 358 height 41
click at [557, 60] on h5 "When configuring an Amazon RDS instance for high availability and failover supp…" at bounding box center [523, 50] width 358 height 41
drag, startPoint x: 446, startPoint y: 252, endPoint x: 423, endPoint y: 232, distance: 30.0
click at [447, 252] on div "Enable Multi-AZ to create a standby instance in a different Availability Zone." at bounding box center [524, 250] width 356 height 23
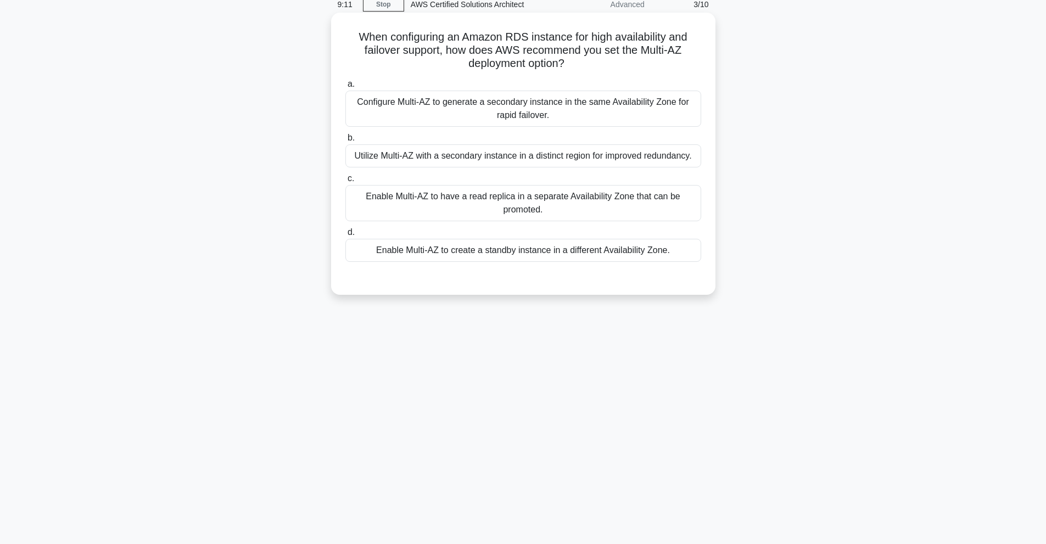
click at [346, 236] on input "d. Enable Multi-AZ to create a standby instance in a different Availability Zon…" at bounding box center [346, 232] width 0 height 7
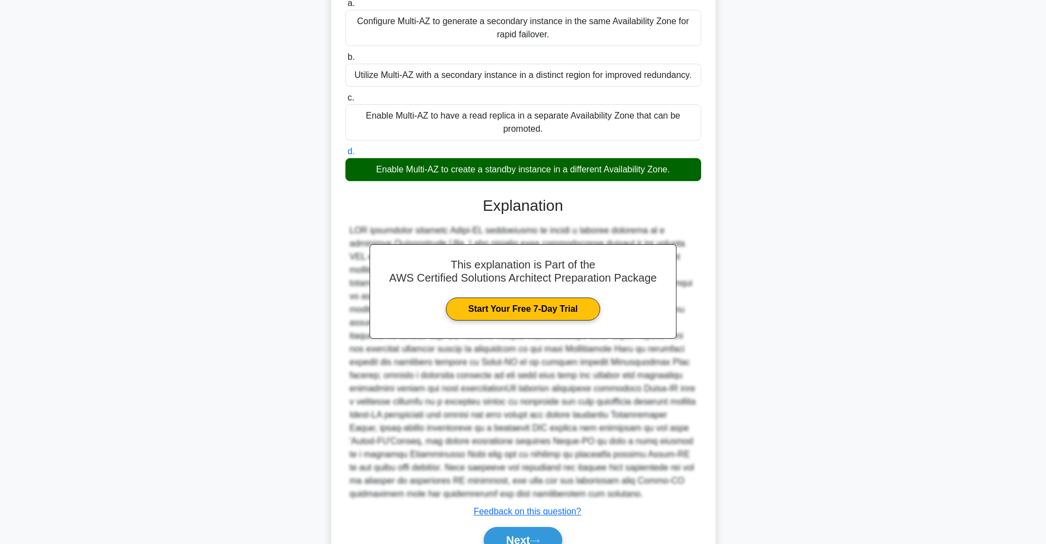
scroll to position [159, 0]
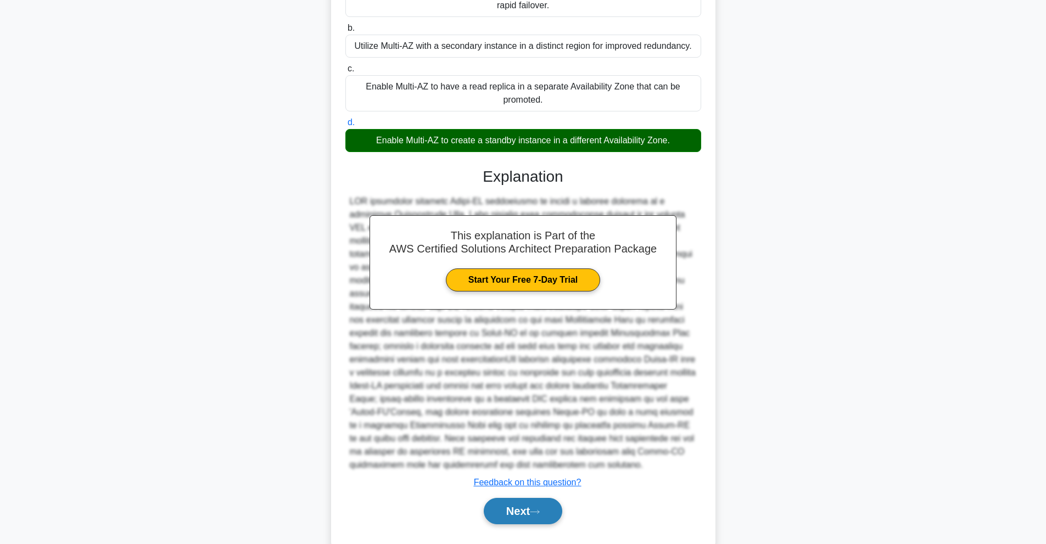
click at [549, 515] on button "Next" at bounding box center [523, 511] width 79 height 26
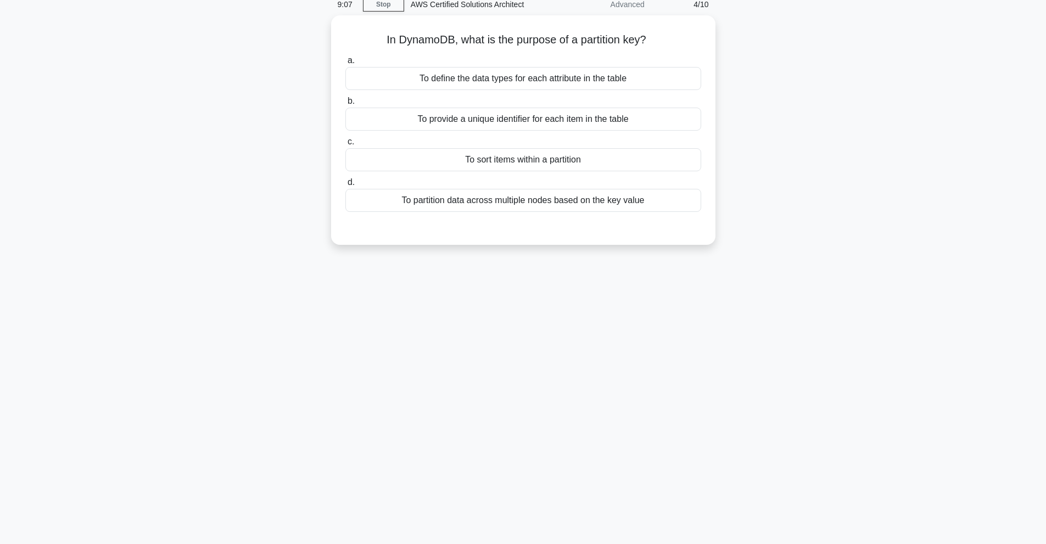
scroll to position [49, 0]
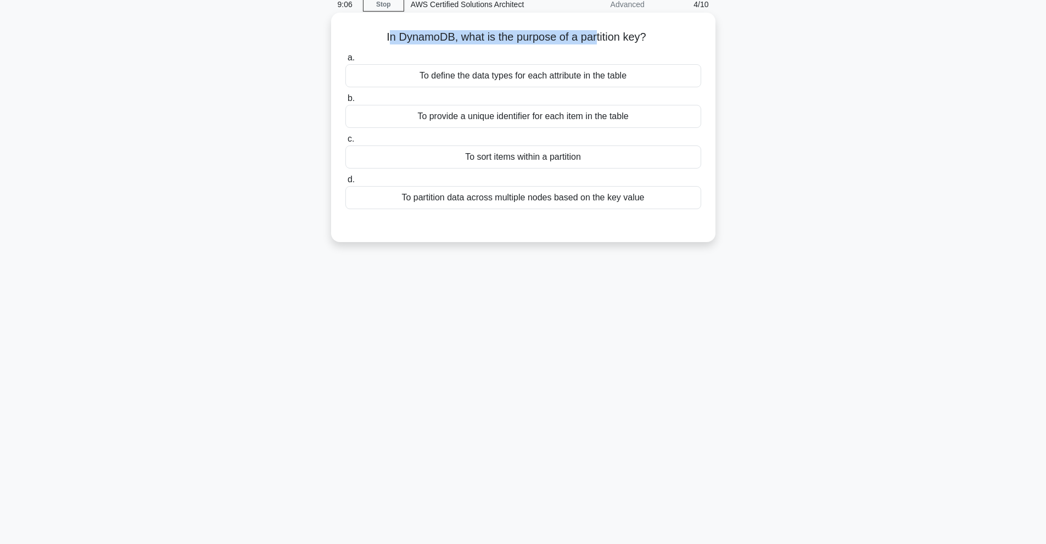
drag, startPoint x: 385, startPoint y: 34, endPoint x: 613, endPoint y: 26, distance: 228.6
click at [606, 27] on div "In DynamoDB, what is the purpose of a partition key? .spinner_0XTQ{transform-or…" at bounding box center [524, 127] width 376 height 221
click at [621, 25] on div "In DynamoDB, what is the purpose of a partition key? .spinner_0XTQ{transform-or…" at bounding box center [524, 127] width 376 height 221
click at [535, 117] on div "To provide a unique identifier for each item in the table" at bounding box center [524, 116] width 356 height 23
click at [523, 118] on div "To provide a unique identifier for each item in the table" at bounding box center [524, 116] width 356 height 23
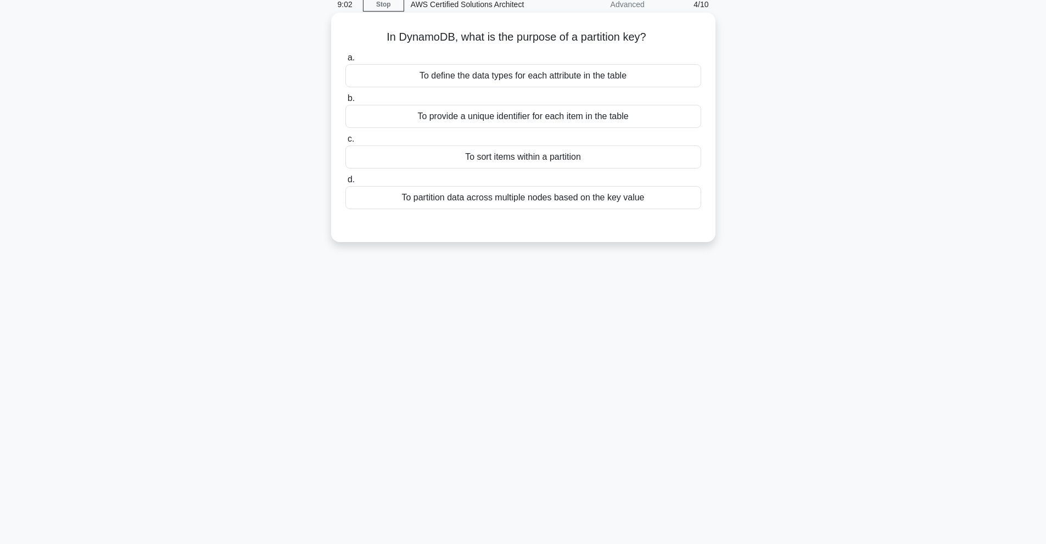
click at [346, 102] on input "b. To provide a unique identifier for each item in the table" at bounding box center [346, 98] width 0 height 7
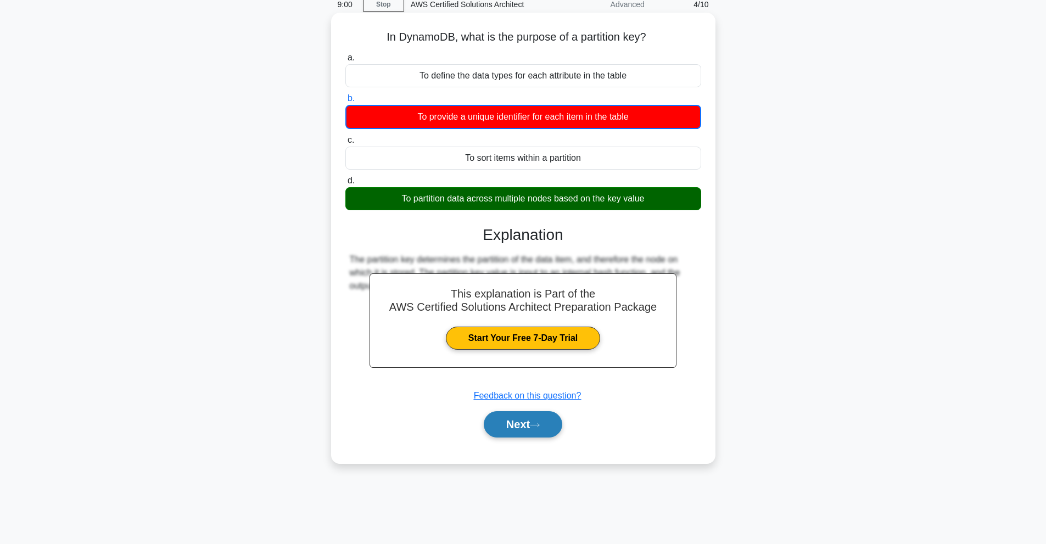
click at [533, 432] on button "Next" at bounding box center [523, 424] width 79 height 26
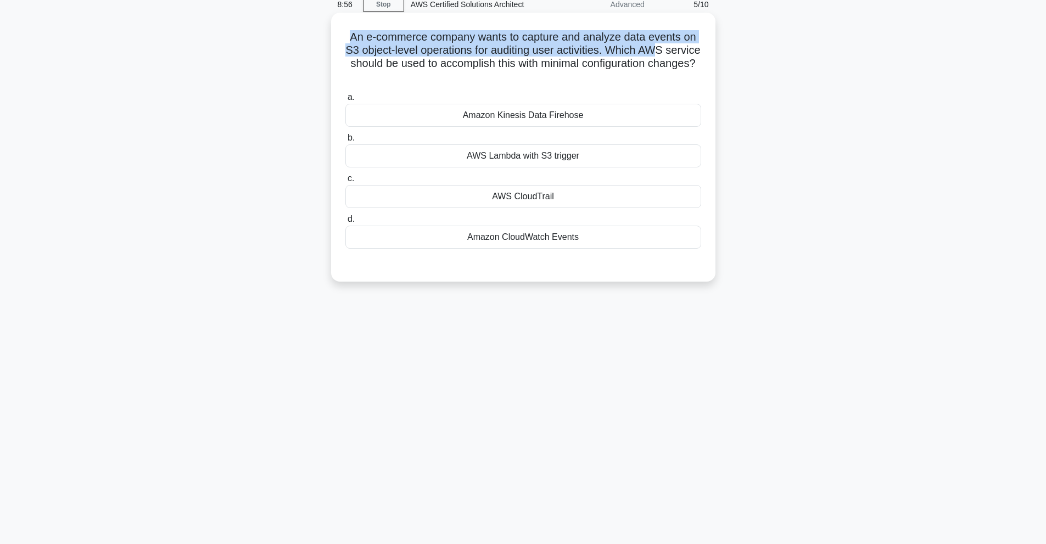
drag, startPoint x: 337, startPoint y: 34, endPoint x: 681, endPoint y: 49, distance: 344.8
click at [681, 49] on div "An e-commerce company wants to capture and analyze data events on S3 object-lev…" at bounding box center [524, 147] width 376 height 260
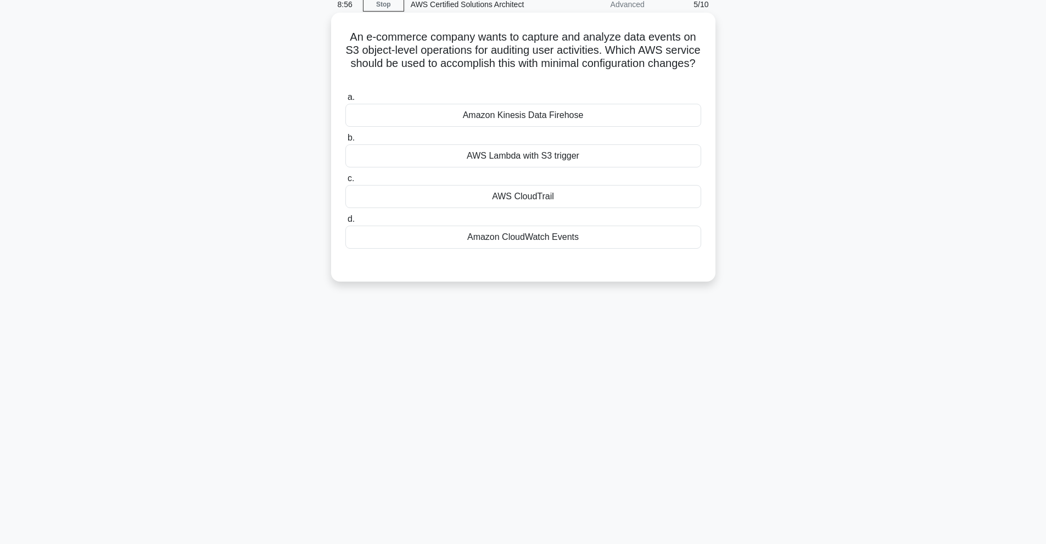
click at [550, 70] on h5 "An e-commerce company wants to capture and analyze data events on S3 object-lev…" at bounding box center [523, 57] width 358 height 54
click at [532, 237] on div "Amazon CloudWatch Events" at bounding box center [524, 237] width 356 height 23
click at [346, 223] on input "d. Amazon CloudWatch Events" at bounding box center [346, 219] width 0 height 7
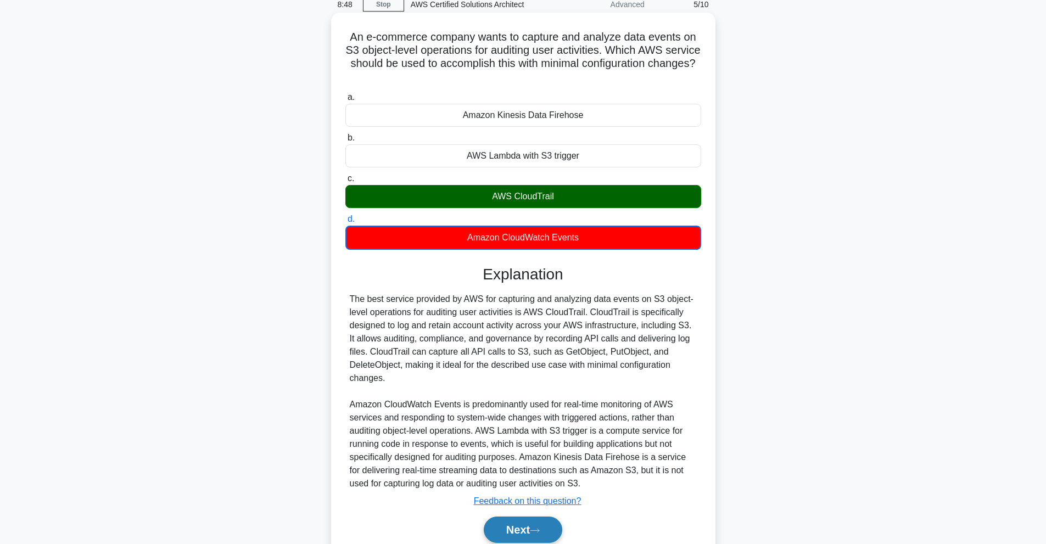
click at [531, 538] on button "Next" at bounding box center [523, 530] width 79 height 26
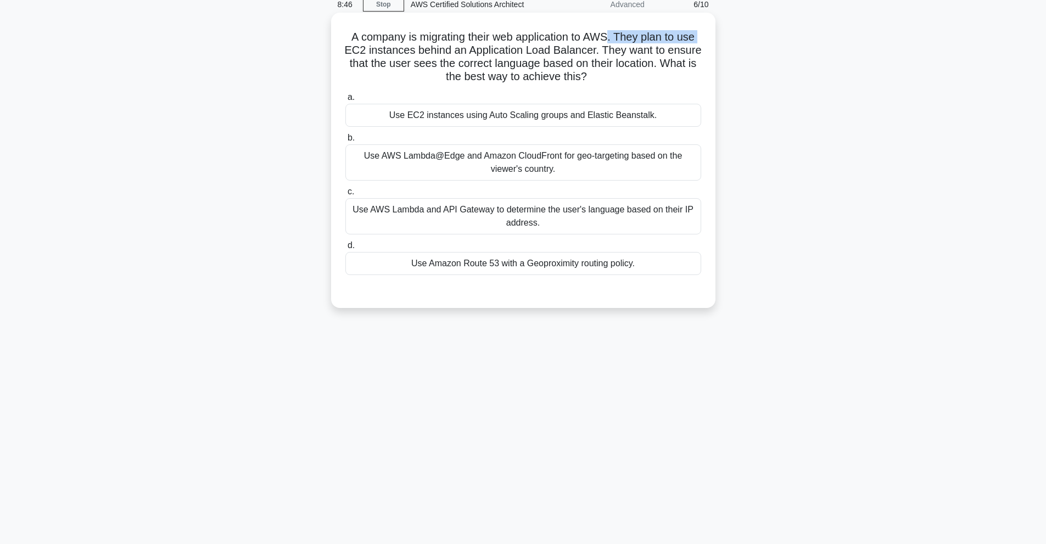
drag, startPoint x: 356, startPoint y: 47, endPoint x: 614, endPoint y: 40, distance: 257.7
click at [613, 40] on h5 "A company is migrating their web application to AWS. They plan to use EC2 insta…" at bounding box center [523, 57] width 358 height 54
click at [505, 46] on h5 "A company is migrating their web application to AWS. They plan to use EC2 insta…" at bounding box center [523, 57] width 358 height 54
click at [422, 52] on h5 "A company is migrating their web application to AWS. They plan to use EC2 insta…" at bounding box center [523, 57] width 358 height 54
click at [486, 269] on div "Use Amazon Route 53 with a Geoproximity routing policy." at bounding box center [524, 263] width 356 height 23
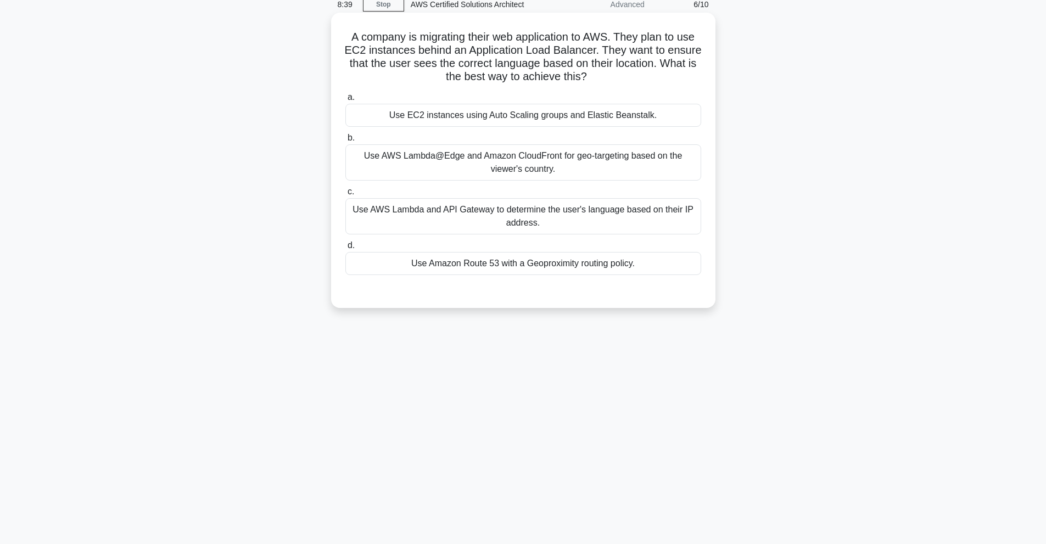
click at [346, 249] on input "d. Use Amazon Route 53 with a Geoproximity routing policy." at bounding box center [346, 245] width 0 height 7
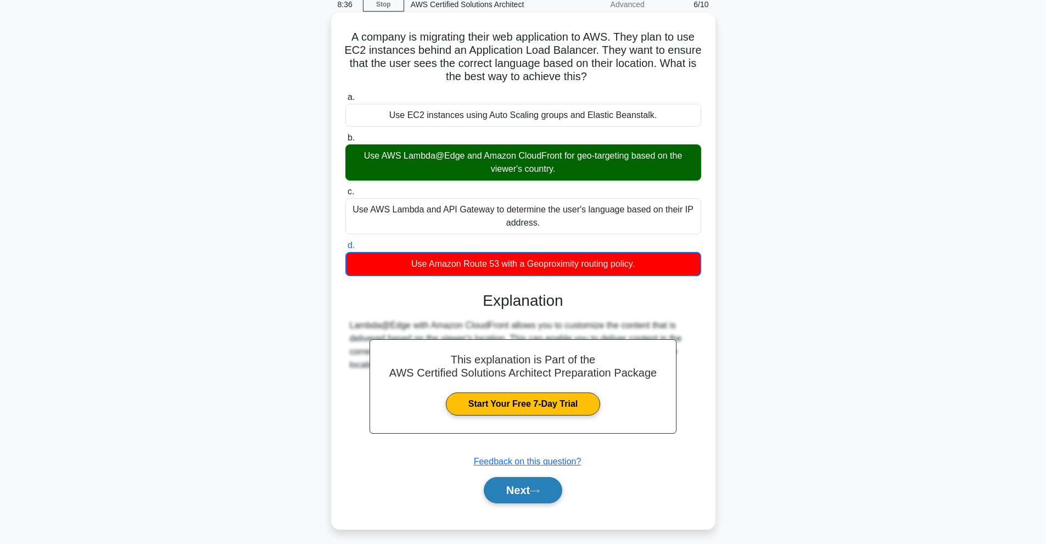
click at [533, 499] on button "Next" at bounding box center [523, 490] width 79 height 26
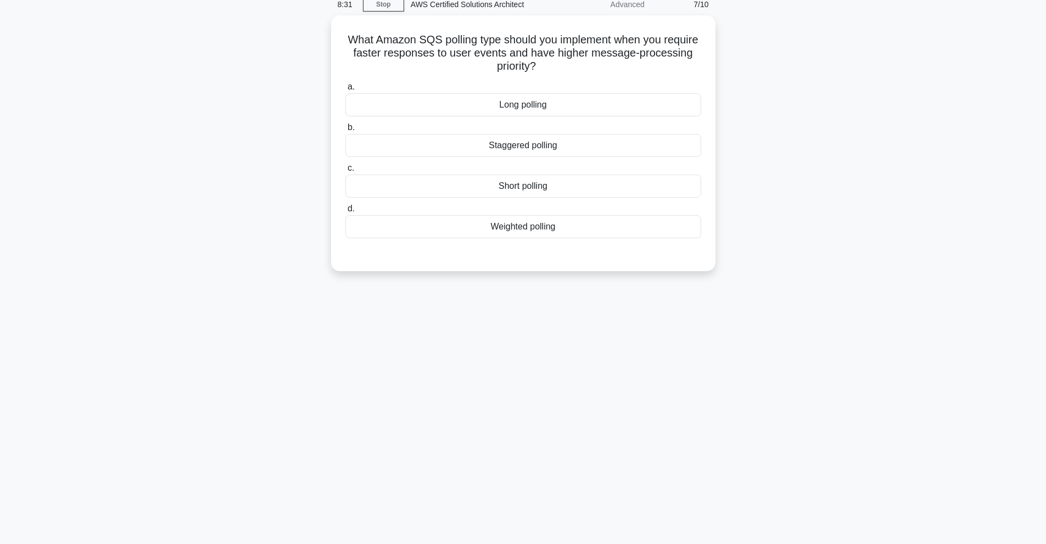
drag, startPoint x: 358, startPoint y: 32, endPoint x: 719, endPoint y: 70, distance: 362.8
click at [718, 70] on div "What Amazon SQS polling type should you implement when you require faster respo…" at bounding box center [523, 149] width 725 height 269
click at [615, 73] on div "What Amazon SQS polling type should you implement when you require faster respo…" at bounding box center [524, 140] width 376 height 247
click at [508, 219] on div "Weighted polling" at bounding box center [524, 224] width 356 height 23
click at [346, 210] on input "d. Weighted polling" at bounding box center [346, 206] width 0 height 7
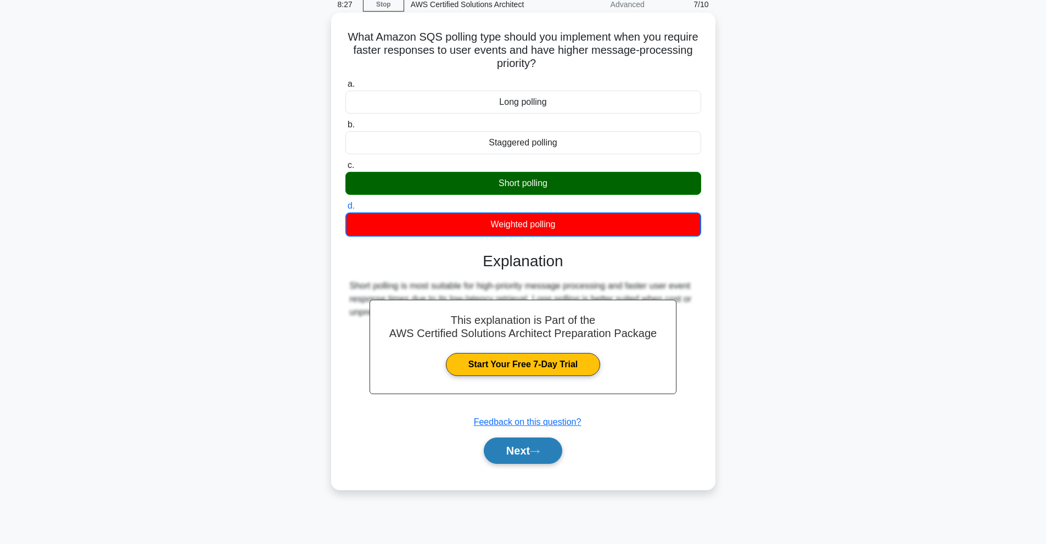
click at [529, 458] on button "Next" at bounding box center [523, 451] width 79 height 26
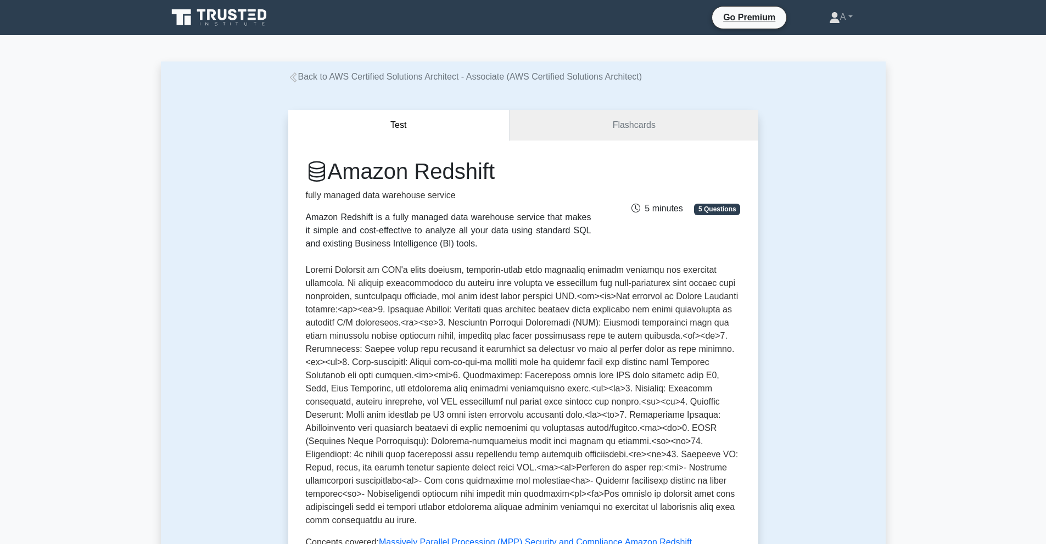
click at [216, 19] on icon at bounding box center [220, 17] width 105 height 21
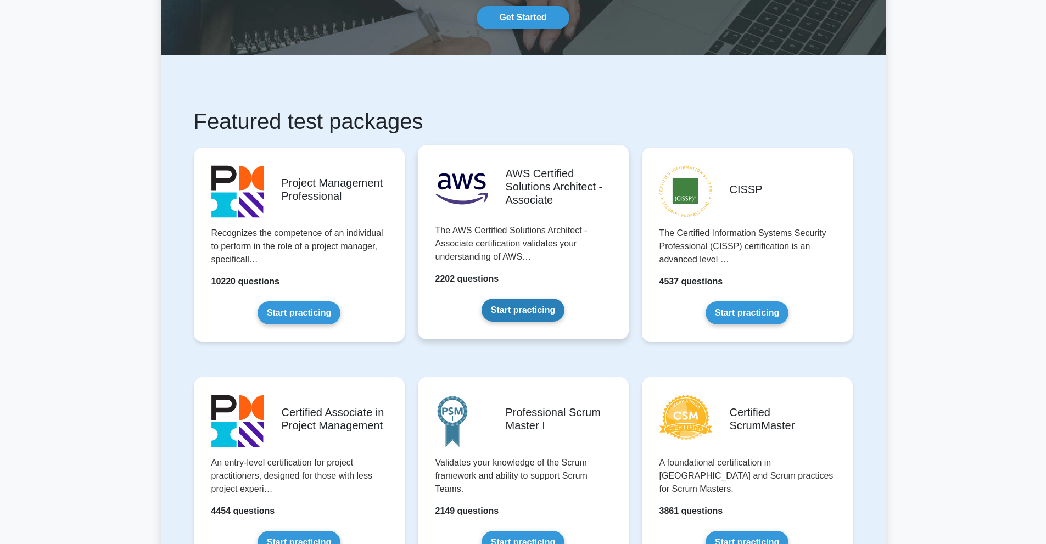
scroll to position [110, 0]
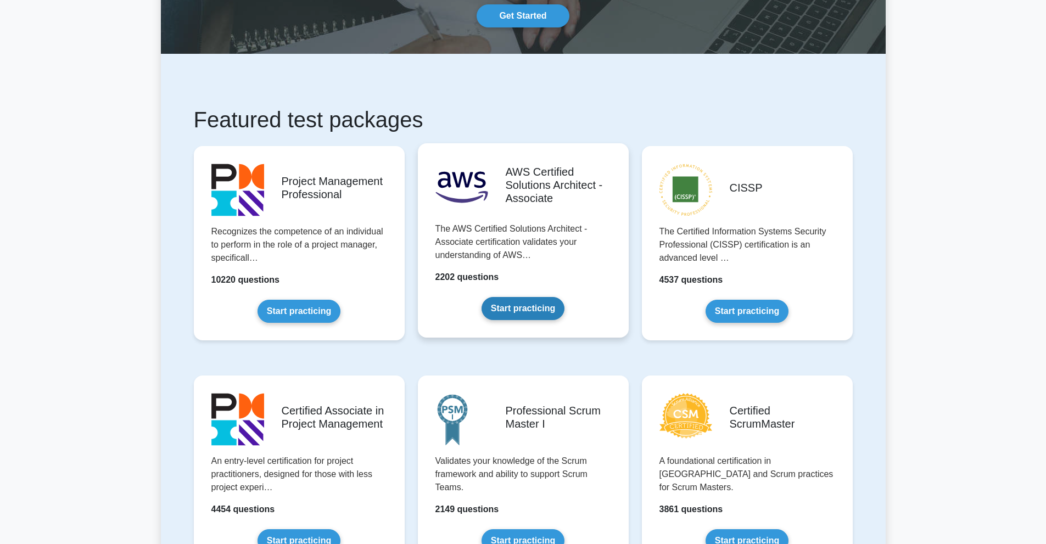
click at [517, 309] on link "Start practicing" at bounding box center [523, 308] width 83 height 23
